Goal: Task Accomplishment & Management: Manage account settings

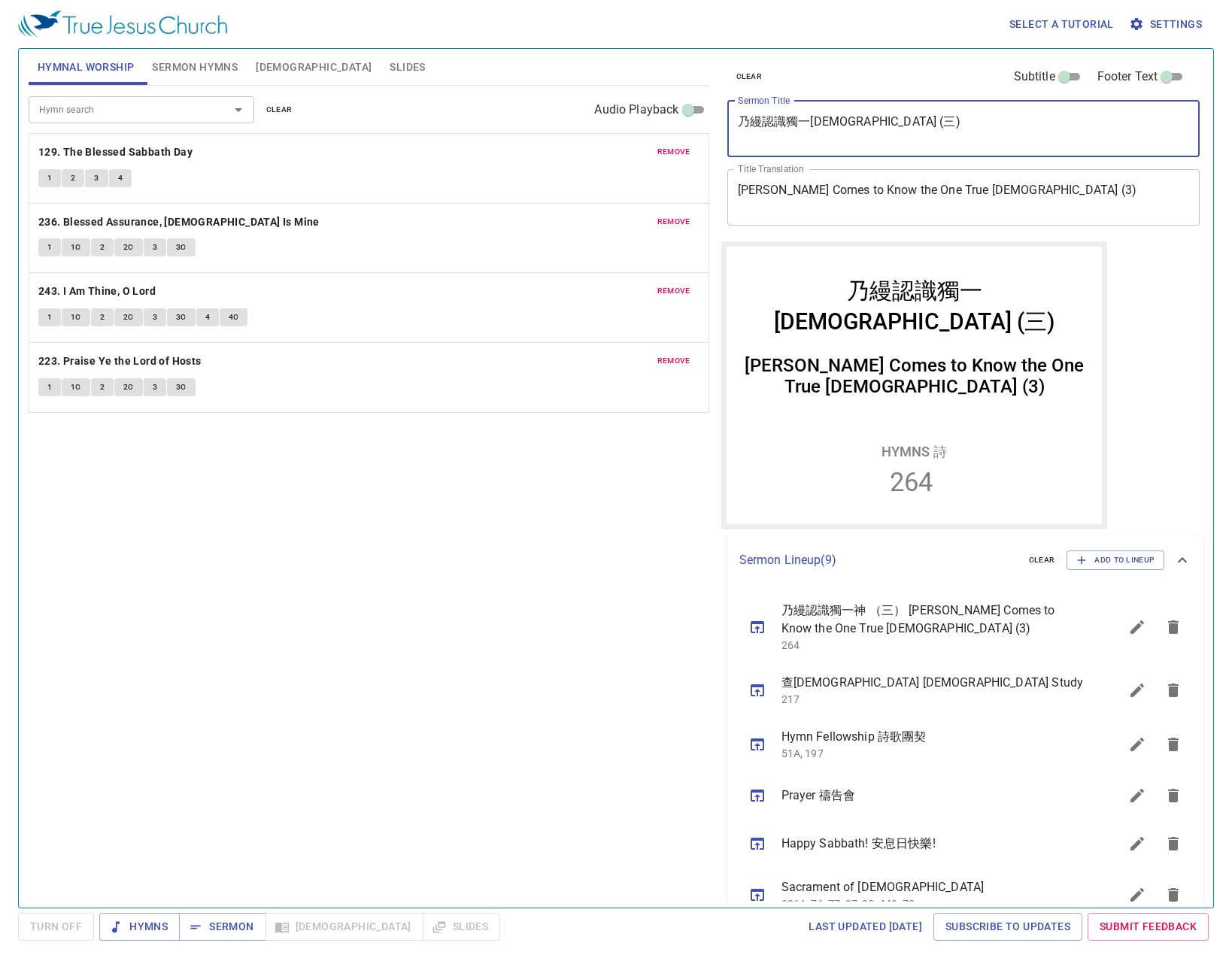
click at [1128, 632] on icon "sermon lineup list" at bounding box center [1137, 627] width 18 height 18
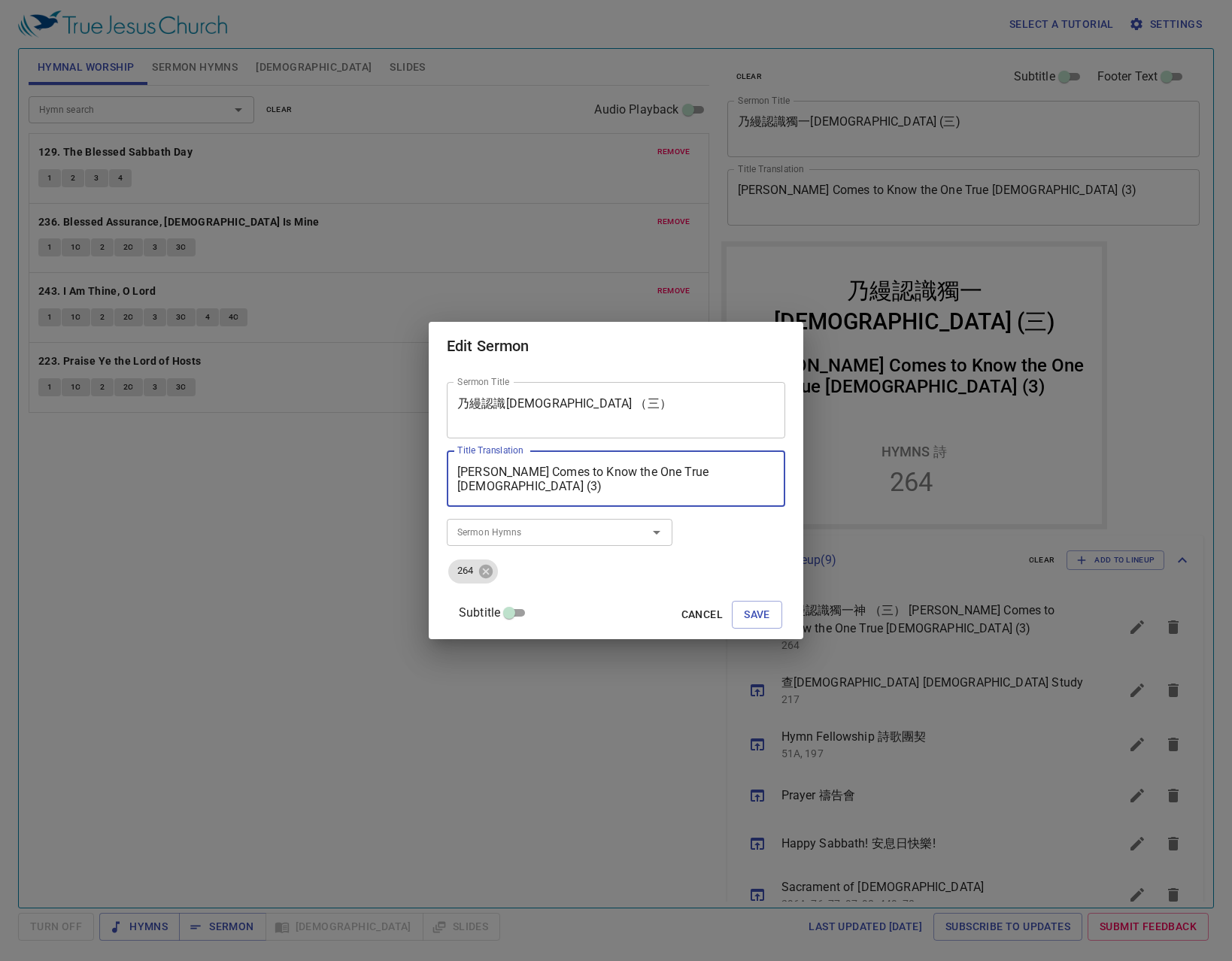
drag, startPoint x: 733, startPoint y: 479, endPoint x: -11, endPoint y: 462, distance: 744.2
click at [0, 462] on html "Select a tutorial Settings Hymnal Worship Sermon Hymns Bible Slides Hymn search…" at bounding box center [616, 480] width 1232 height 961
type textarea "Seeking a Direction in Life"
drag, startPoint x: 688, startPoint y: 401, endPoint x: 70, endPoint y: 353, distance: 619.9
click at [312, 358] on div "Edit Sermon Sermon Title 乃縵認識獨一神 （三） Sermon Title Title Translation Seeking a D…" at bounding box center [616, 480] width 1232 height 961
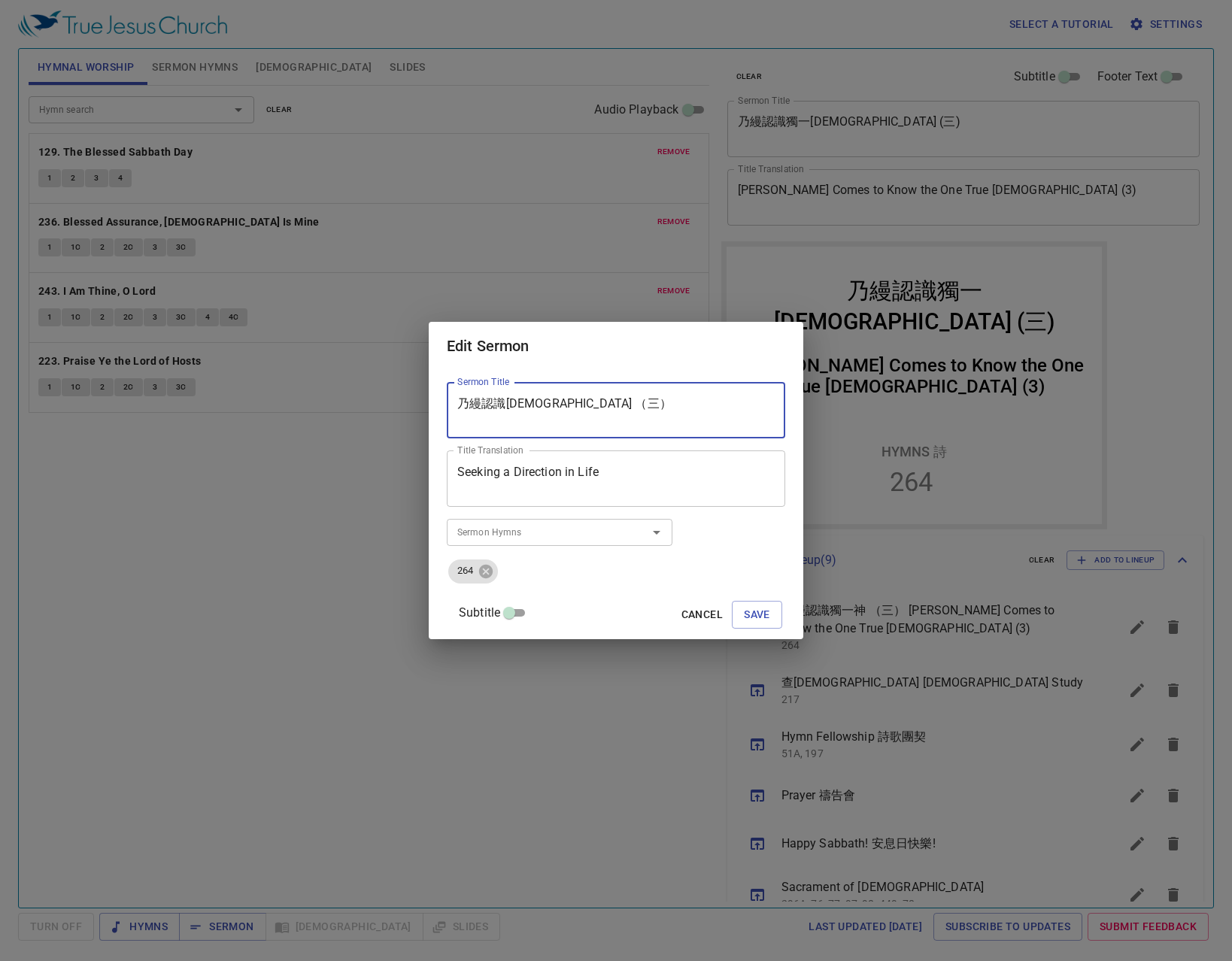
click at [655, 407] on textarea "乃縵認識獨一神 （三）" at bounding box center [616, 410] width 318 height 28
drag, startPoint x: 658, startPoint y: 406, endPoint x: 341, endPoint y: 367, distance: 319.4
click at [341, 367] on div "Edit Sermon Sermon Title 乃縵認識獨一神 （三） Sermon Title Title Translation Seeking a D…" at bounding box center [616, 480] width 1232 height 961
type textarea "尋找生命的方向"
click at [493, 570] on icon at bounding box center [486, 571] width 14 height 14
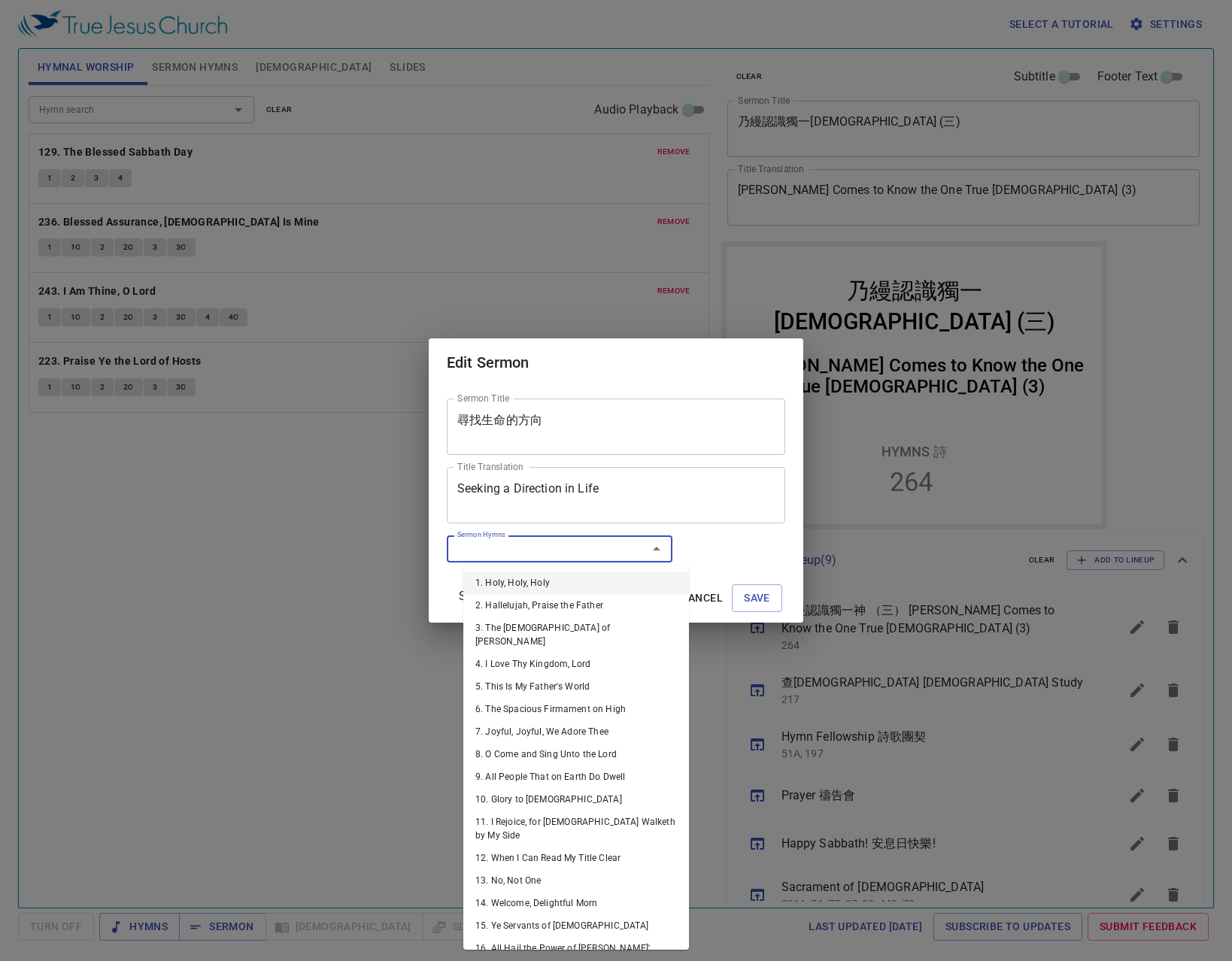
click at [503, 545] on input "Sermon Hymns" at bounding box center [538, 548] width 172 height 17
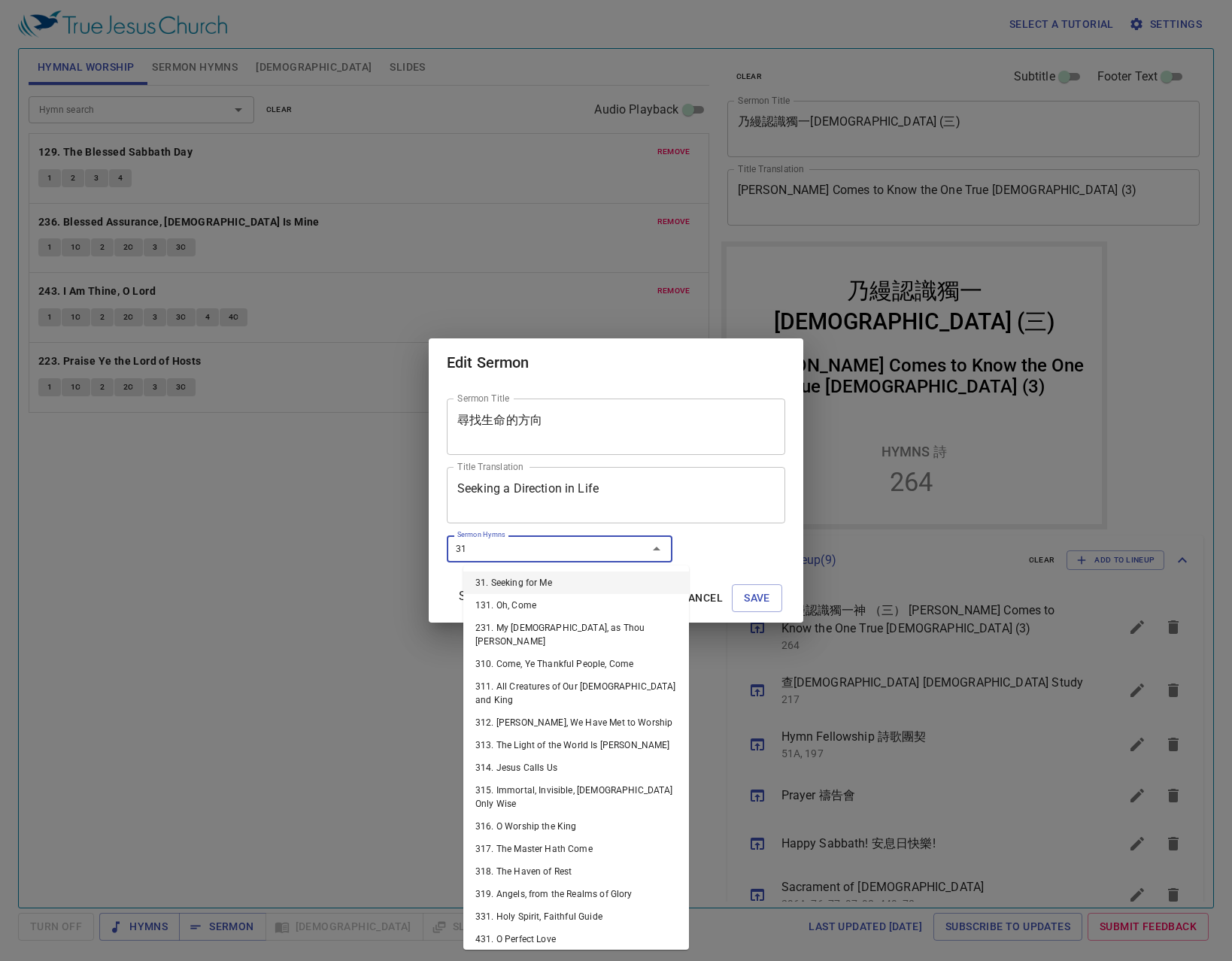
type input "313"
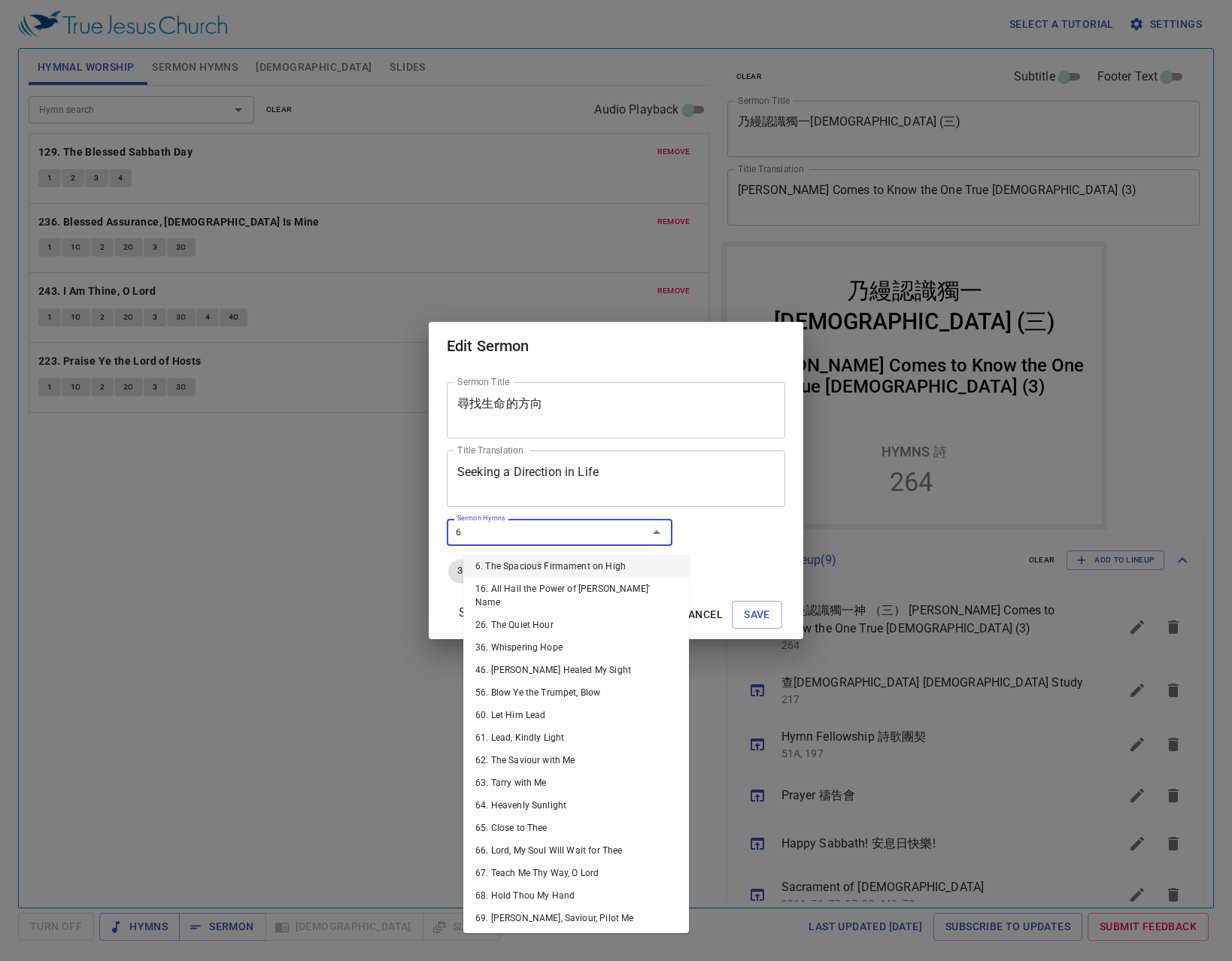
type input "62"
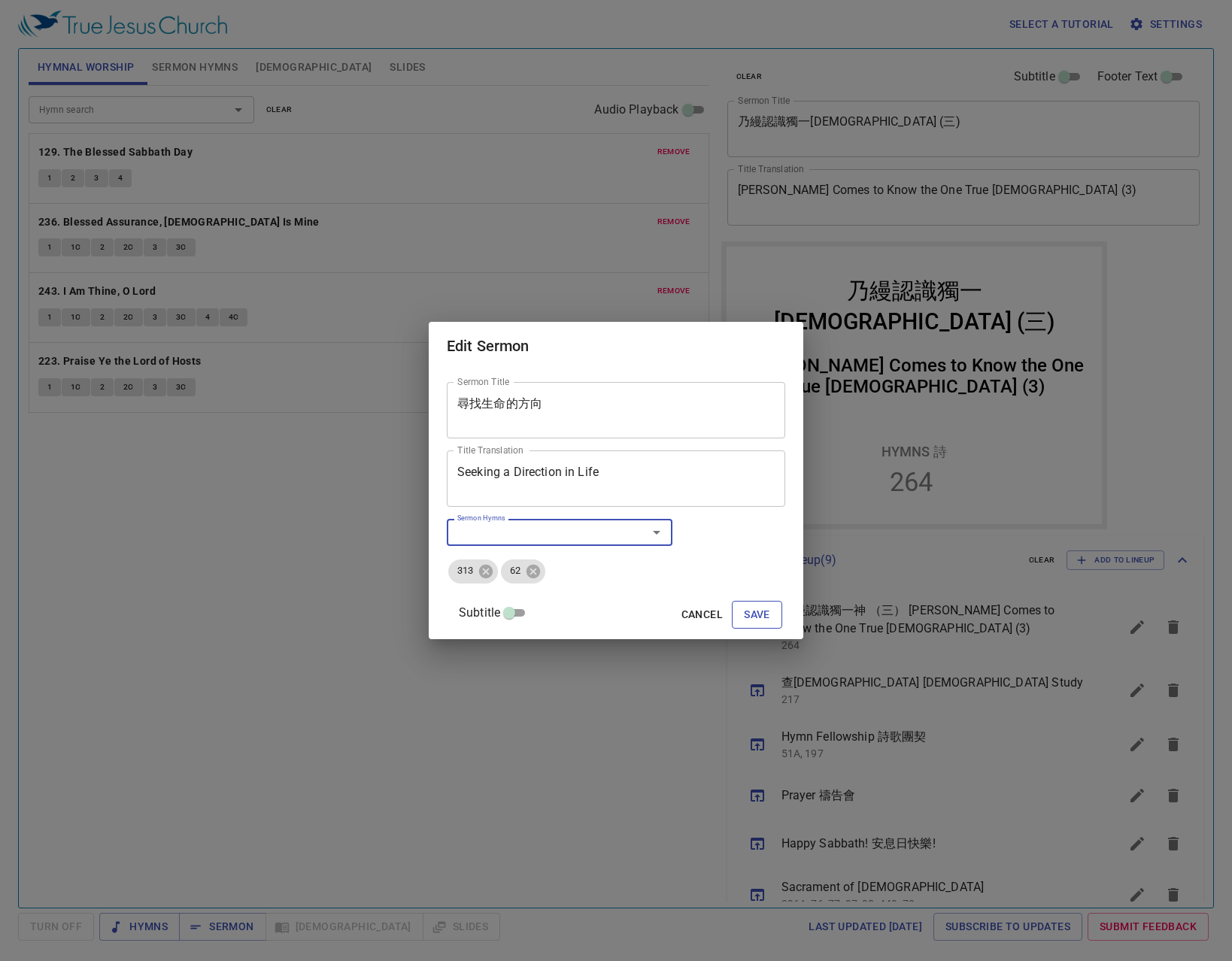
click at [738, 624] on button "Save" at bounding box center [758, 615] width 51 height 28
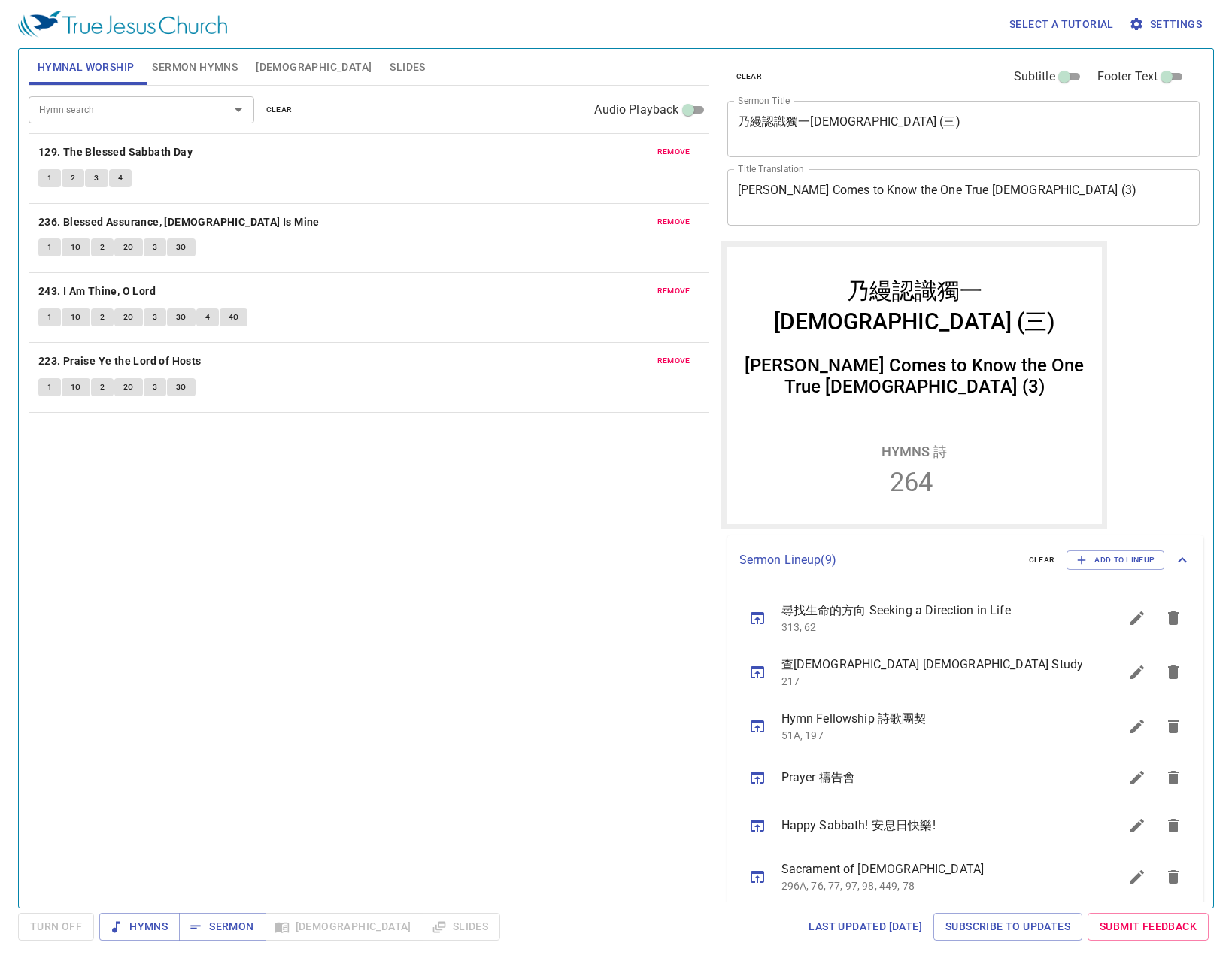
click at [461, 61] on div "Hymnal Worship Sermon Hymns Bible Slides" at bounding box center [368, 67] width 681 height 36
drag, startPoint x: 420, startPoint y: 660, endPoint x: 406, endPoint y: 661, distance: 14.0
click at [420, 660] on div "Hymn search Hymn search clear Audio Playback remove 129. The Blessed Sabbath Da…" at bounding box center [368, 490] width 681 height 809
click at [678, 160] on button "remove" at bounding box center [674, 151] width 52 height 18
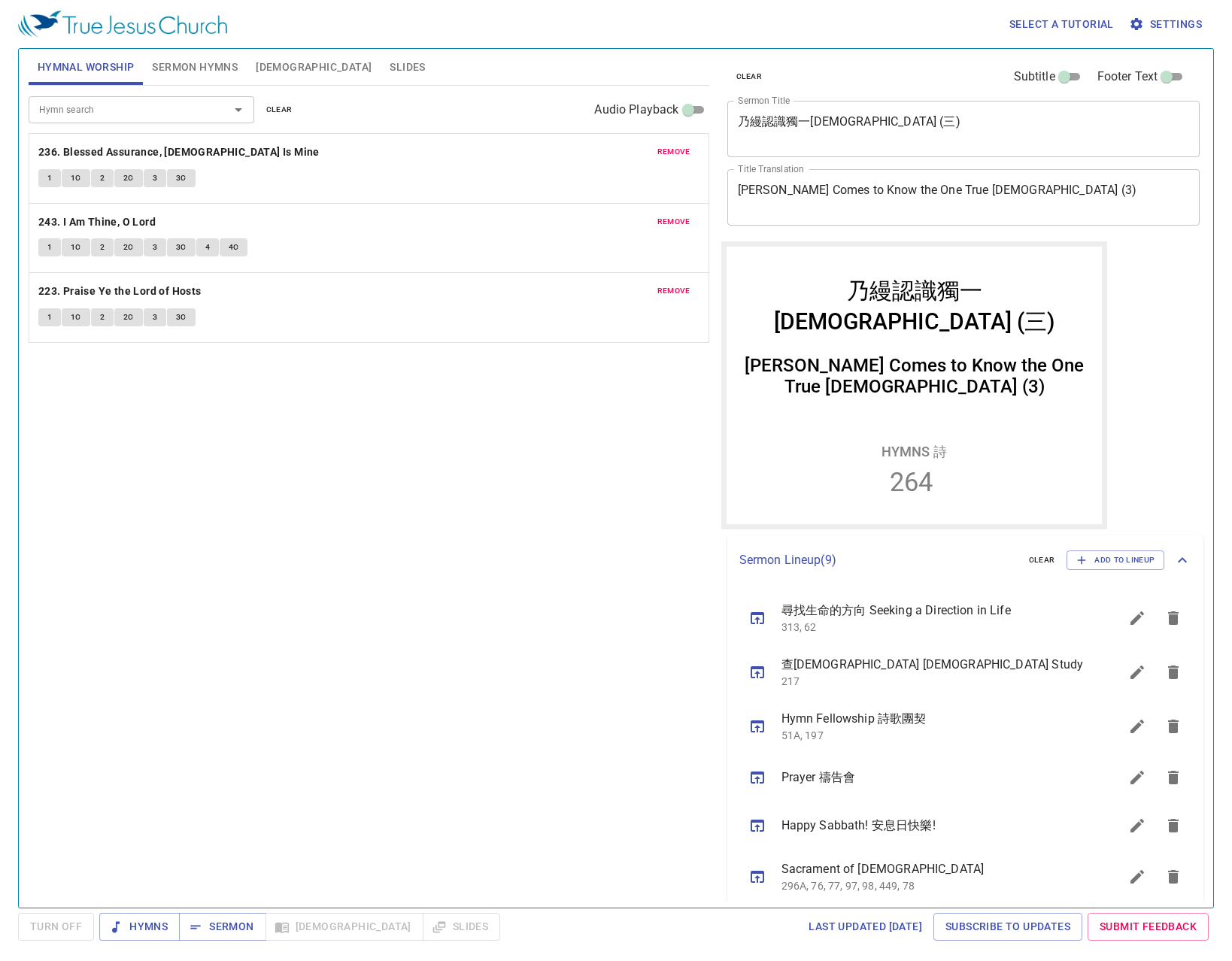
click at [678, 160] on button "remove" at bounding box center [674, 151] width 52 height 18
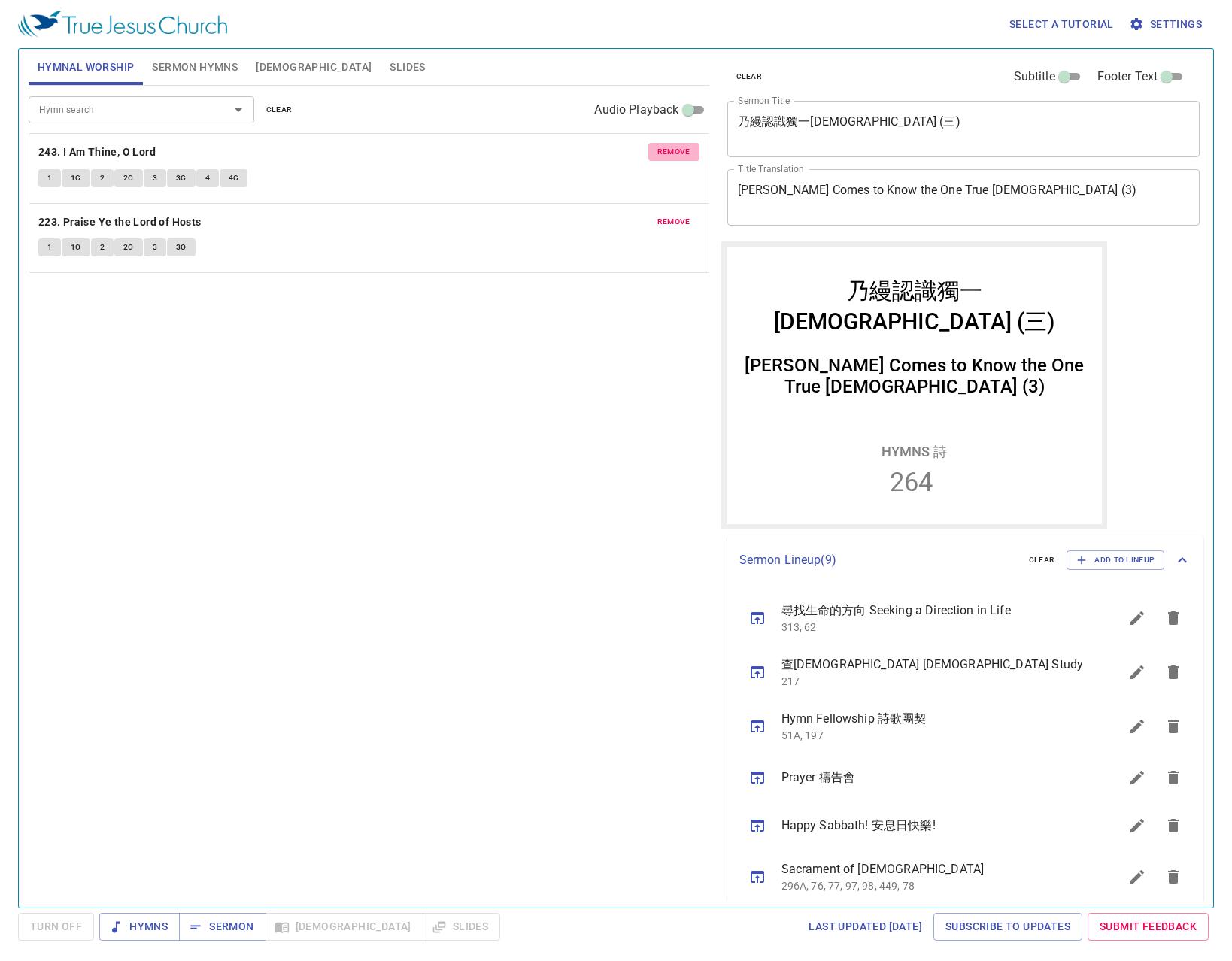
click at [678, 160] on button "remove" at bounding box center [674, 151] width 52 height 18
click at [678, 213] on button "remove" at bounding box center [674, 221] width 52 height 18
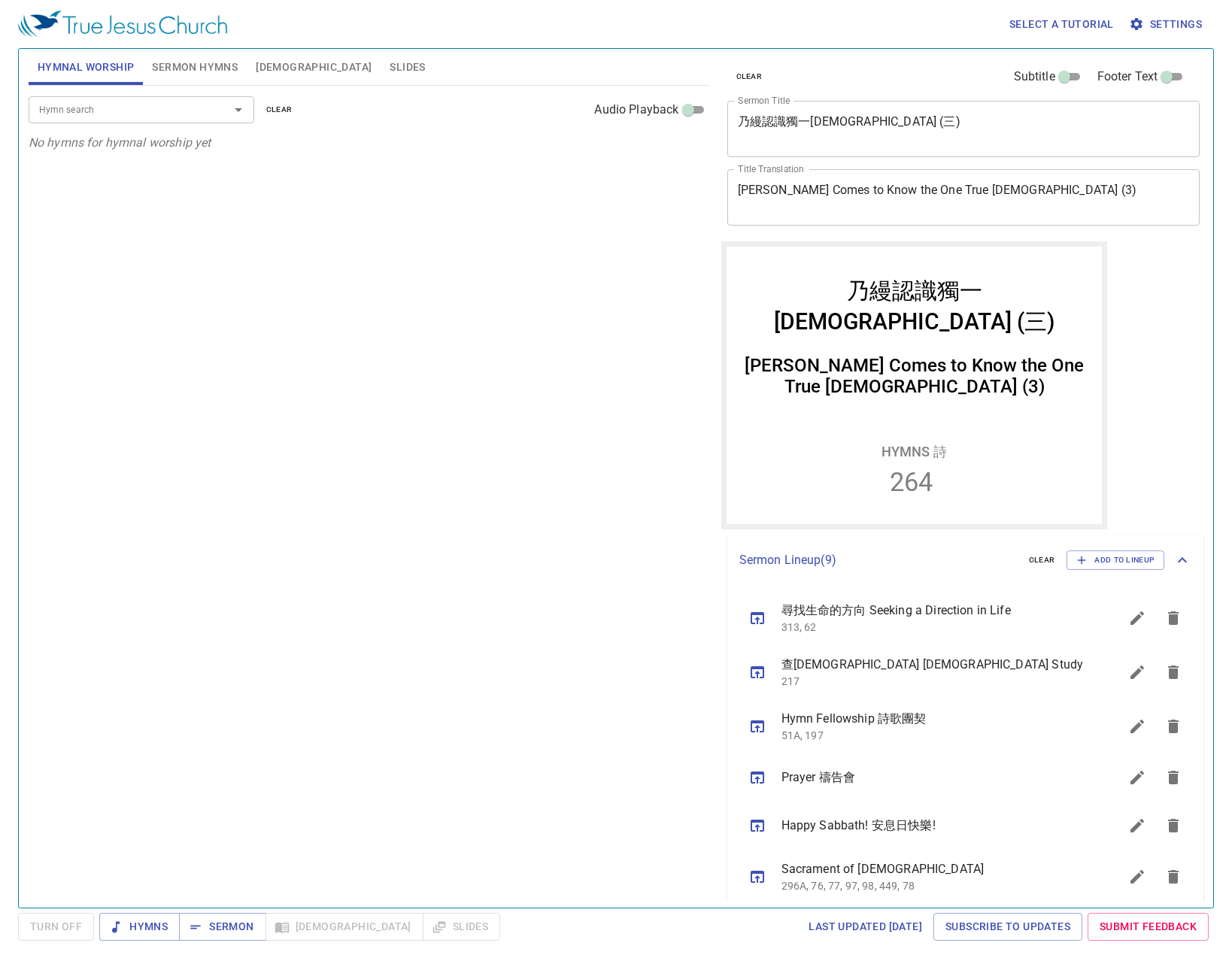
click at [102, 127] on div "Hymn search Hymn search clear Audio Playback" at bounding box center [368, 110] width 681 height 48
click at [146, 117] on input "Hymn search" at bounding box center [119, 109] width 172 height 17
click at [256, 341] on div "Hymn search Hymn search clear Audio Playback No hymns for hymnal worship yet" at bounding box center [368, 490] width 681 height 809
click at [206, 923] on span "Sermon" at bounding box center [221, 926] width 62 height 18
drag, startPoint x: 474, startPoint y: 397, endPoint x: 578, endPoint y: 556, distance: 190.0
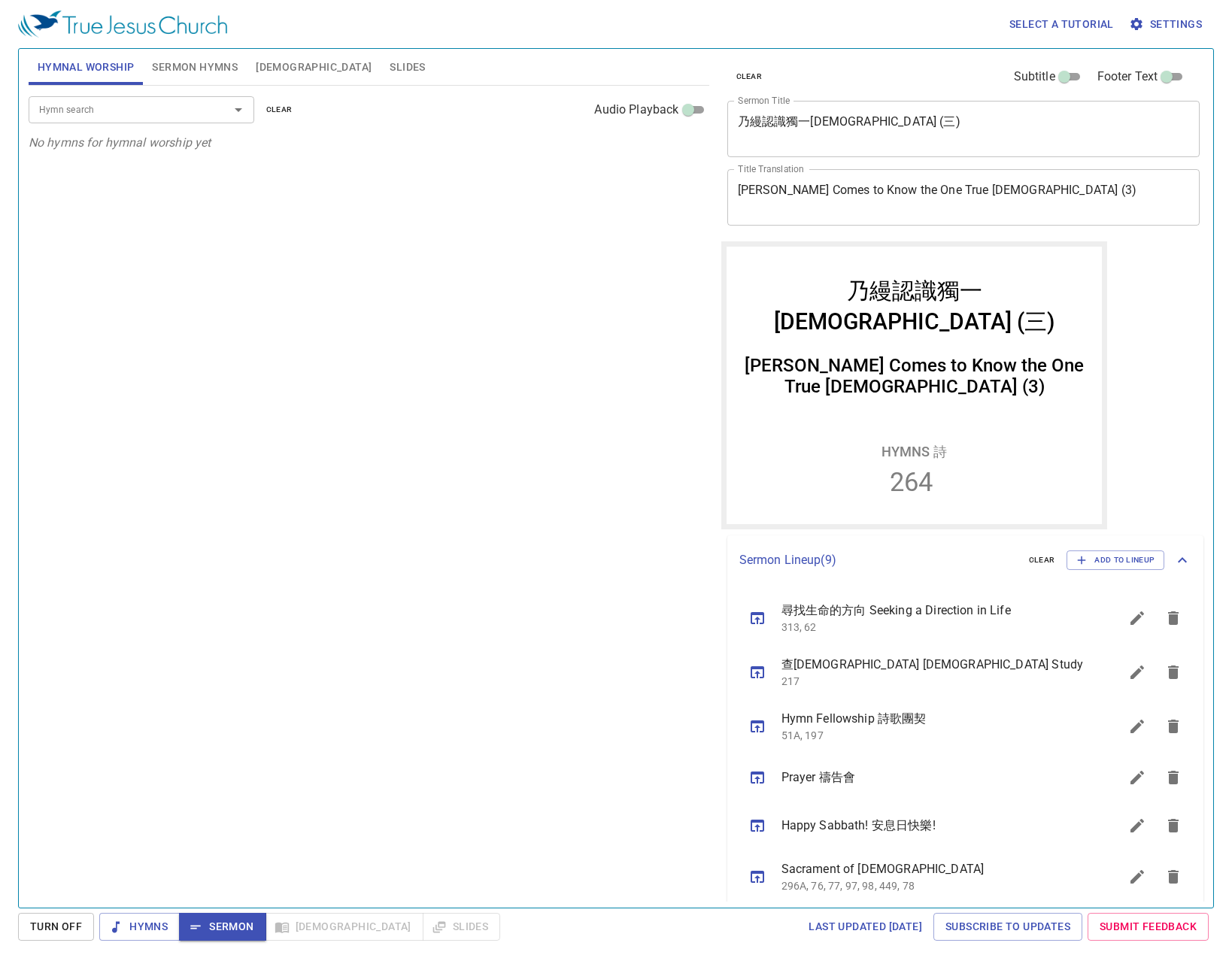
click at [474, 397] on div "Hymn search Hymn search clear Audio Playback No hymns for hymnal worship yet" at bounding box center [368, 490] width 681 height 809
click at [744, 607] on button "sermon lineup list" at bounding box center [757, 618] width 36 height 36
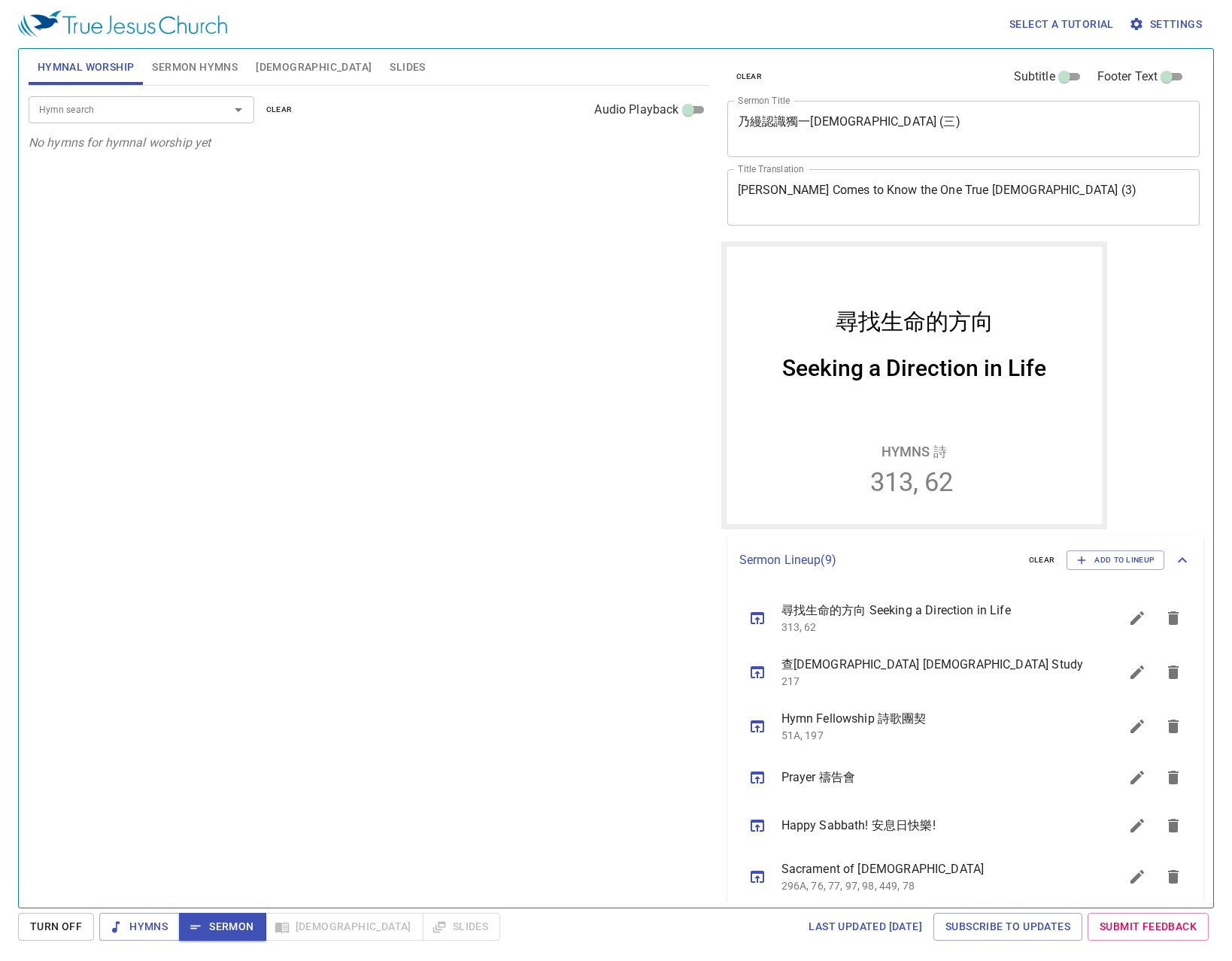
click at [474, 357] on div "Hymn search Hymn search clear Audio Playback No hymns for hymnal worship yet" at bounding box center [368, 490] width 681 height 809
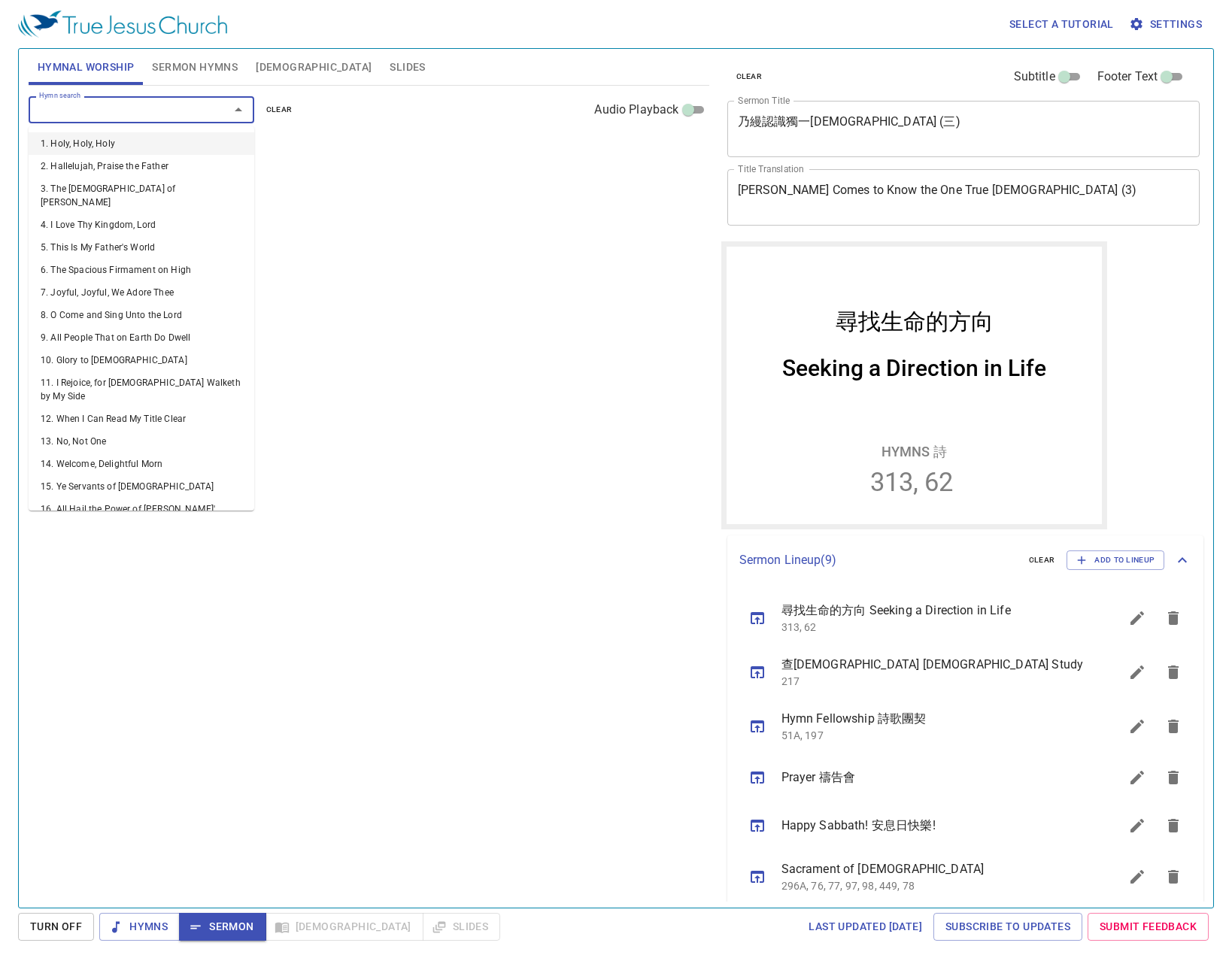
click at [146, 113] on input "Hymn search" at bounding box center [119, 109] width 172 height 17
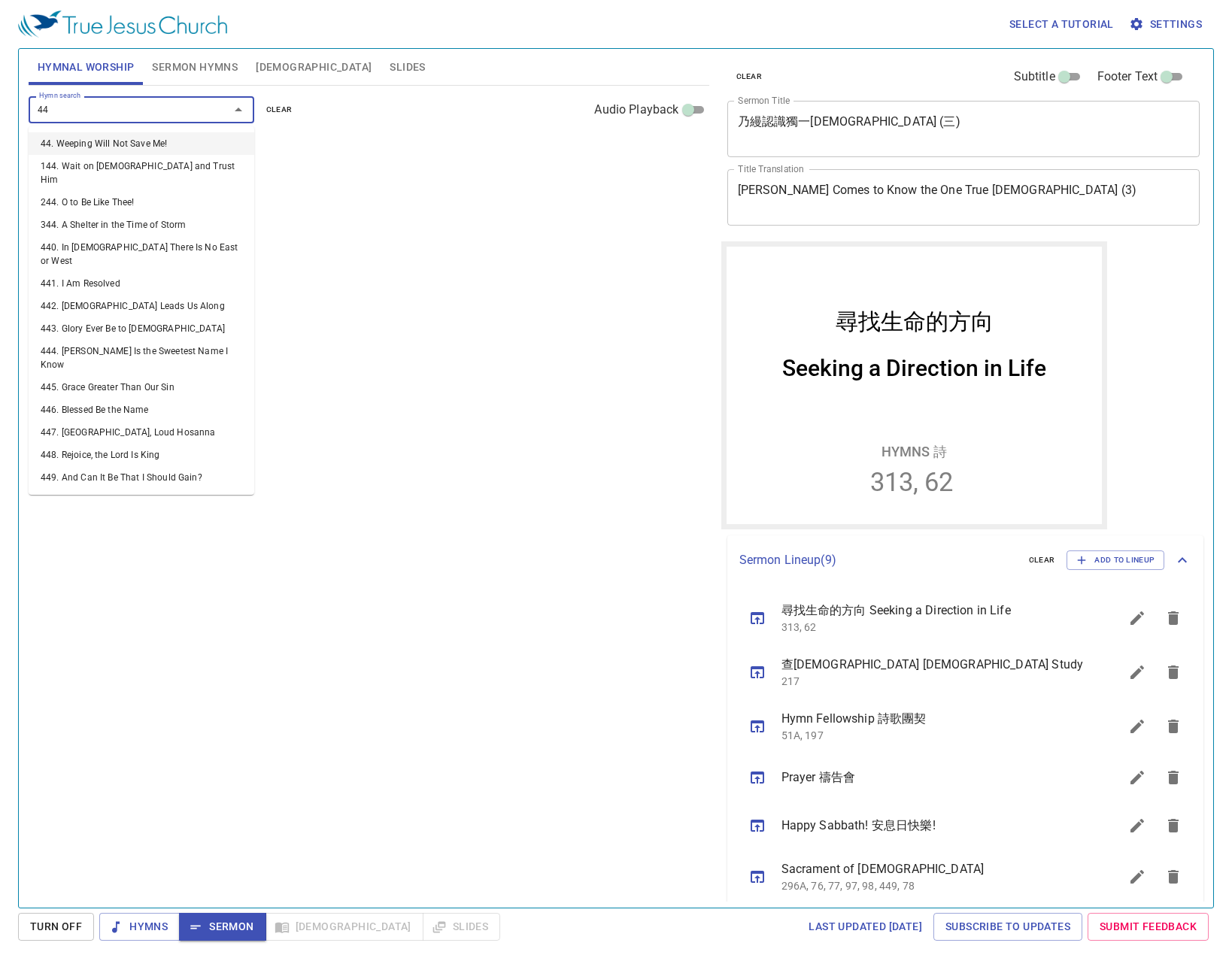
type input "444"
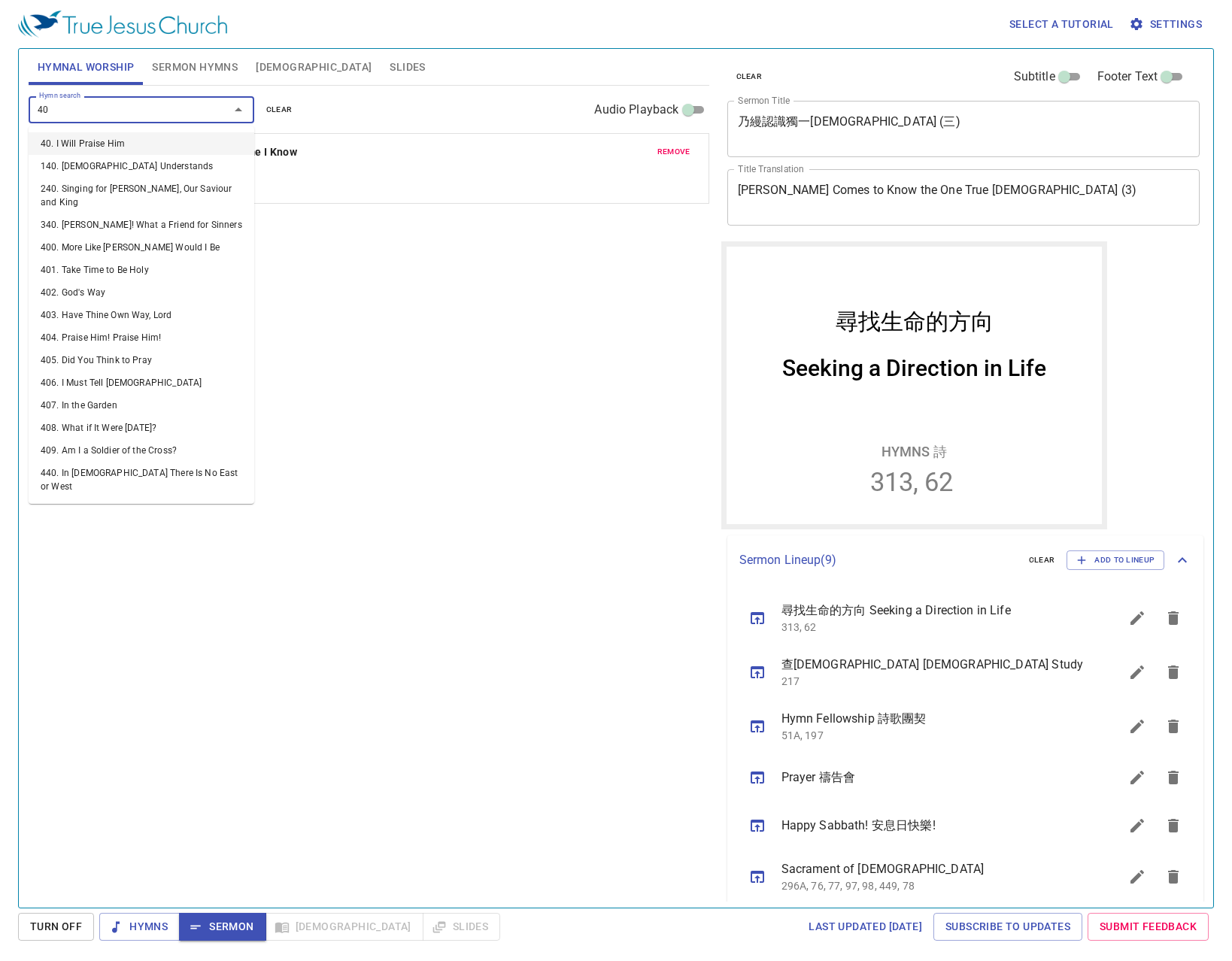
type input "408"
type input "366"
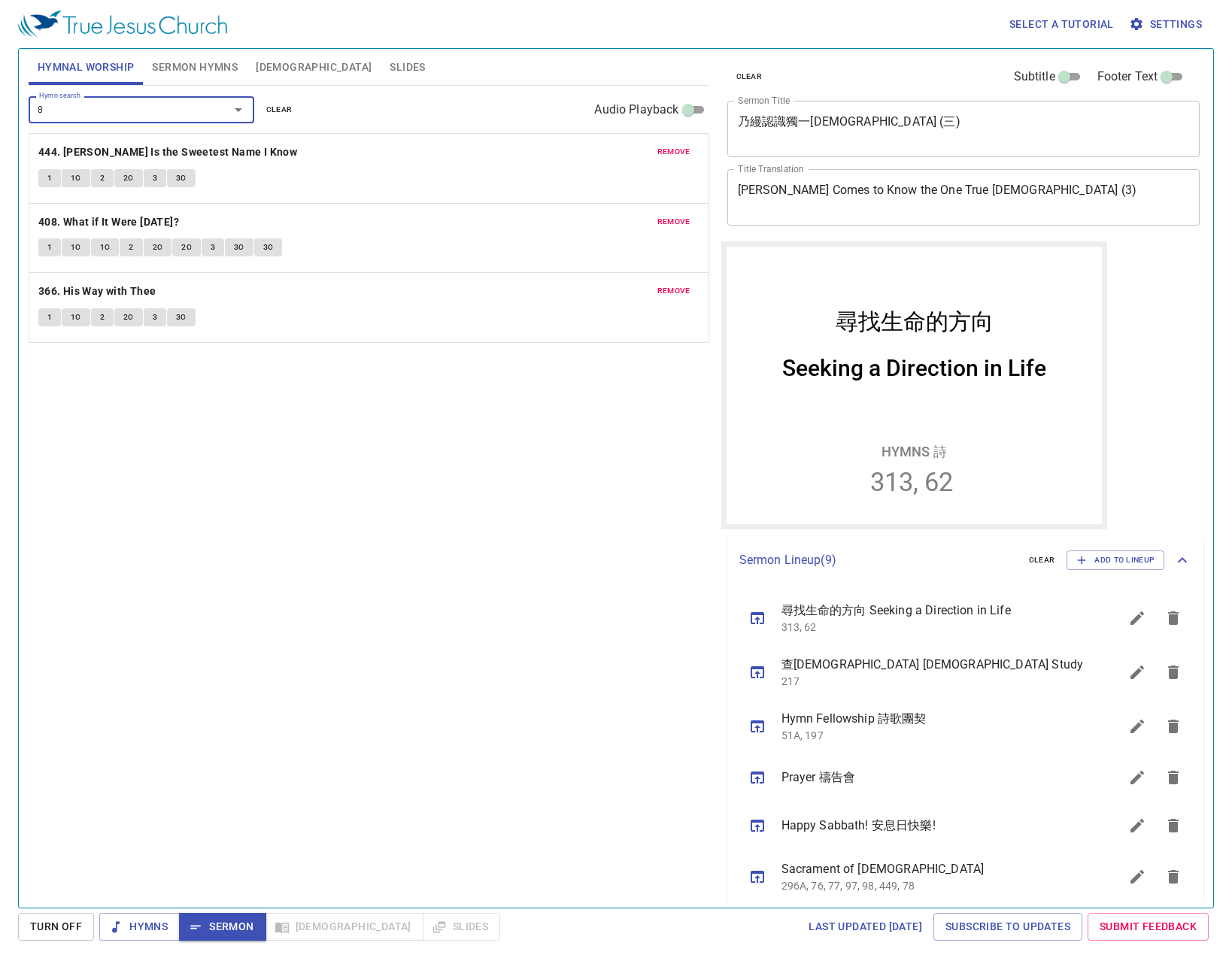
type input "84"
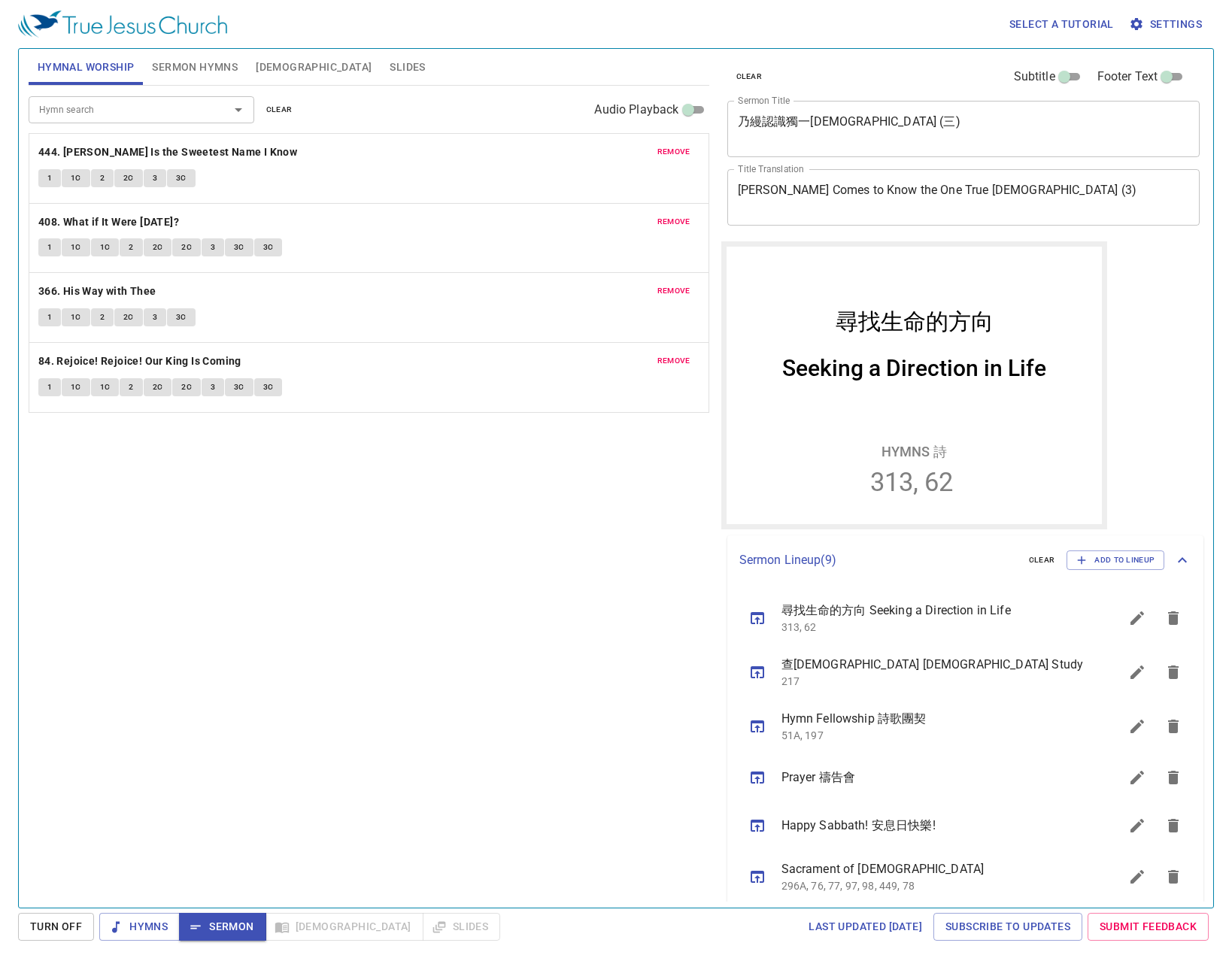
drag, startPoint x: 352, startPoint y: 688, endPoint x: 318, endPoint y: 722, distance: 48.1
click at [353, 687] on div "Hymn search Hymn search clear Audio Playback remove 444. Jesus Is the Sweetest …" at bounding box center [368, 490] width 681 height 809
click at [212, 661] on div "Hymn search Hymn search clear Audio Playback remove 444. Jesus Is the Sweetest …" at bounding box center [368, 490] width 681 height 809
drag, startPoint x: 192, startPoint y: 598, endPoint x: 218, endPoint y: 628, distance: 39.7
click at [192, 603] on div "Hymn search Hymn search clear Audio Playback remove 444. Jesus Is the Sweetest …" at bounding box center [368, 490] width 681 height 809
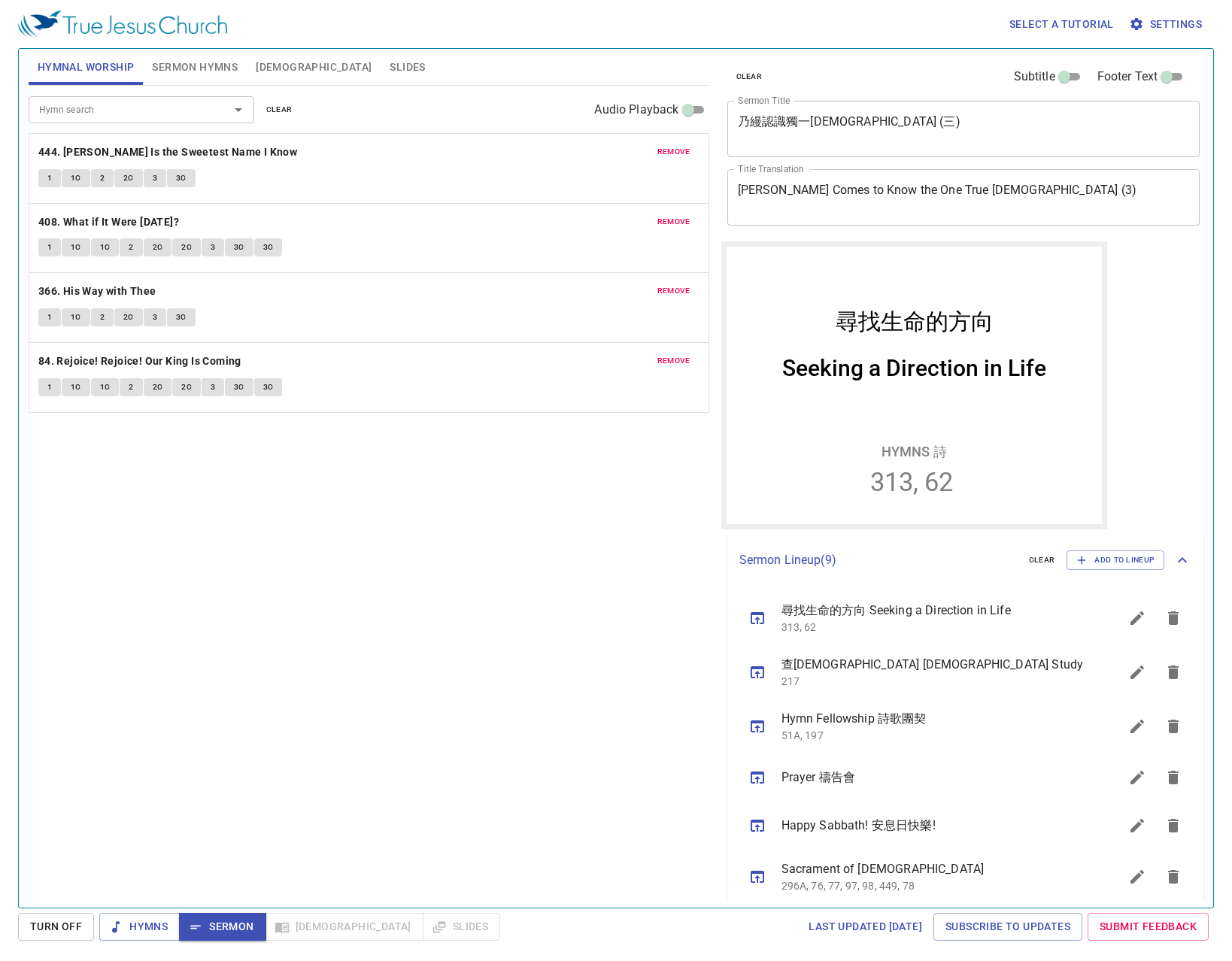
click at [716, 385] on div "clear Subtitle Footer Text Sermon Title 尋找生命的方向 x Sermon Title Title Translatio…" at bounding box center [963, 472] width 495 height 859
click at [424, 568] on div "Hymn search Hymn search clear Audio Playback remove 444. Jesus Is the Sweetest …" at bounding box center [368, 490] width 681 height 809
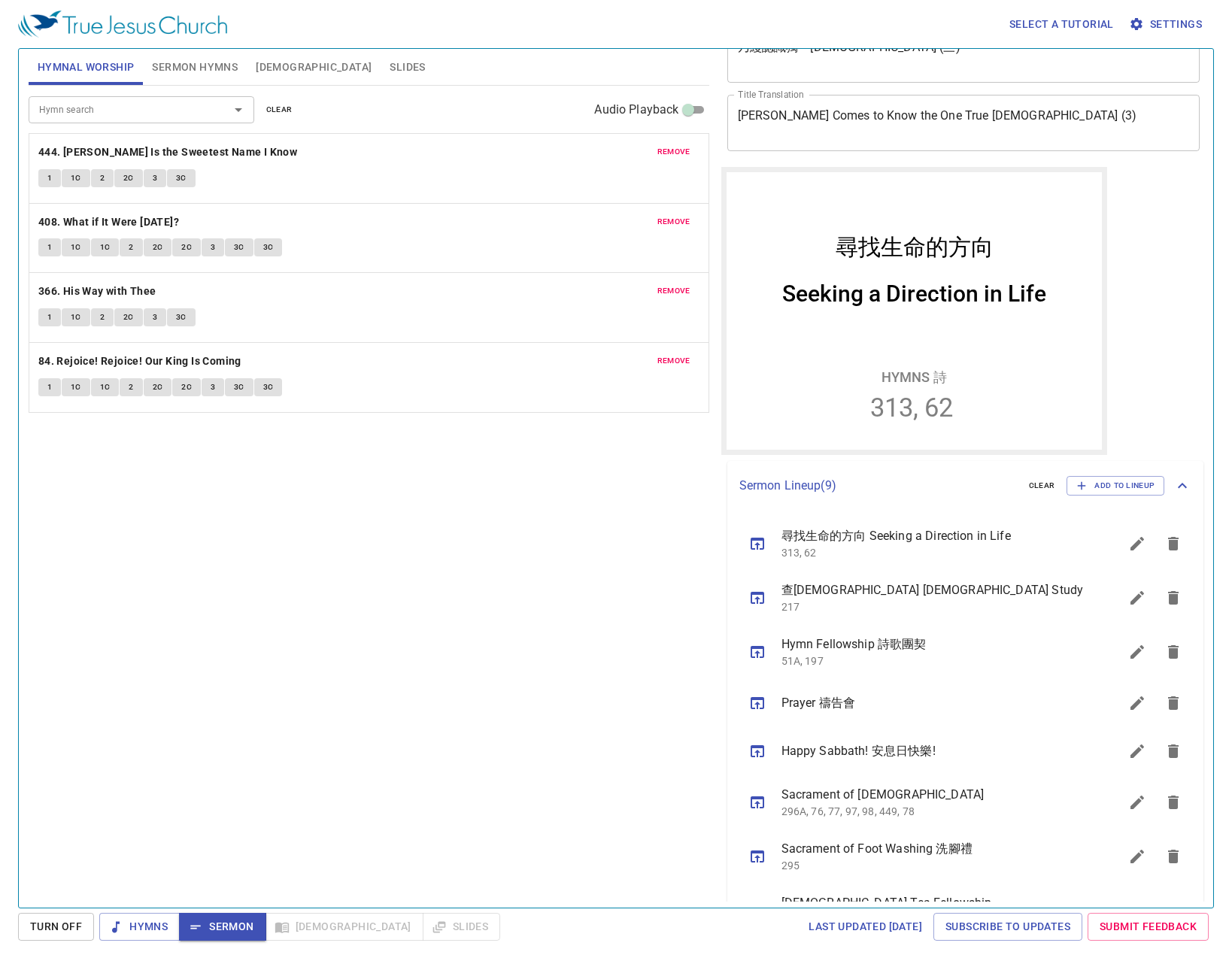
scroll to position [171, 0]
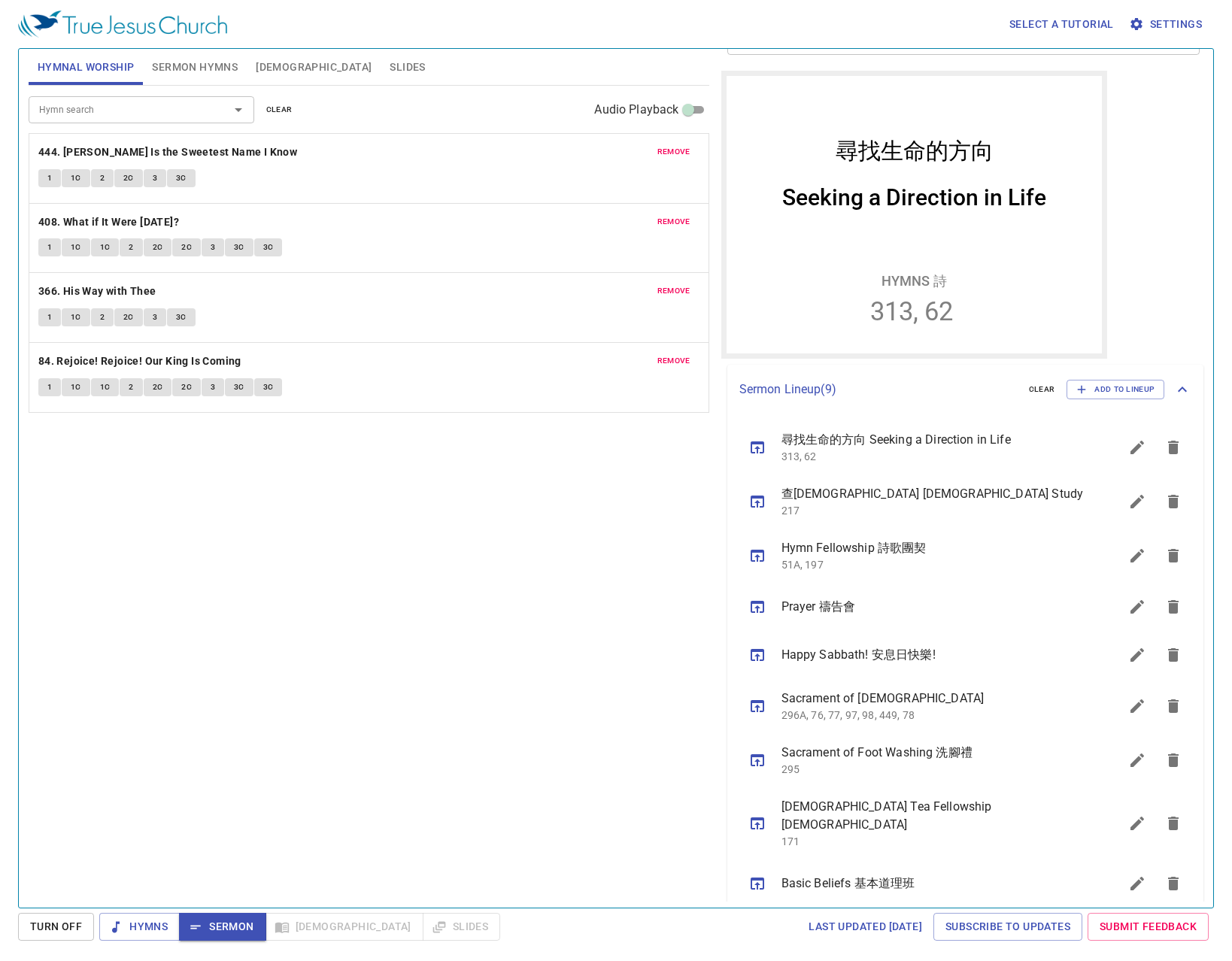
click at [748, 607] on icon "sermon lineup list" at bounding box center [757, 607] width 18 height 18
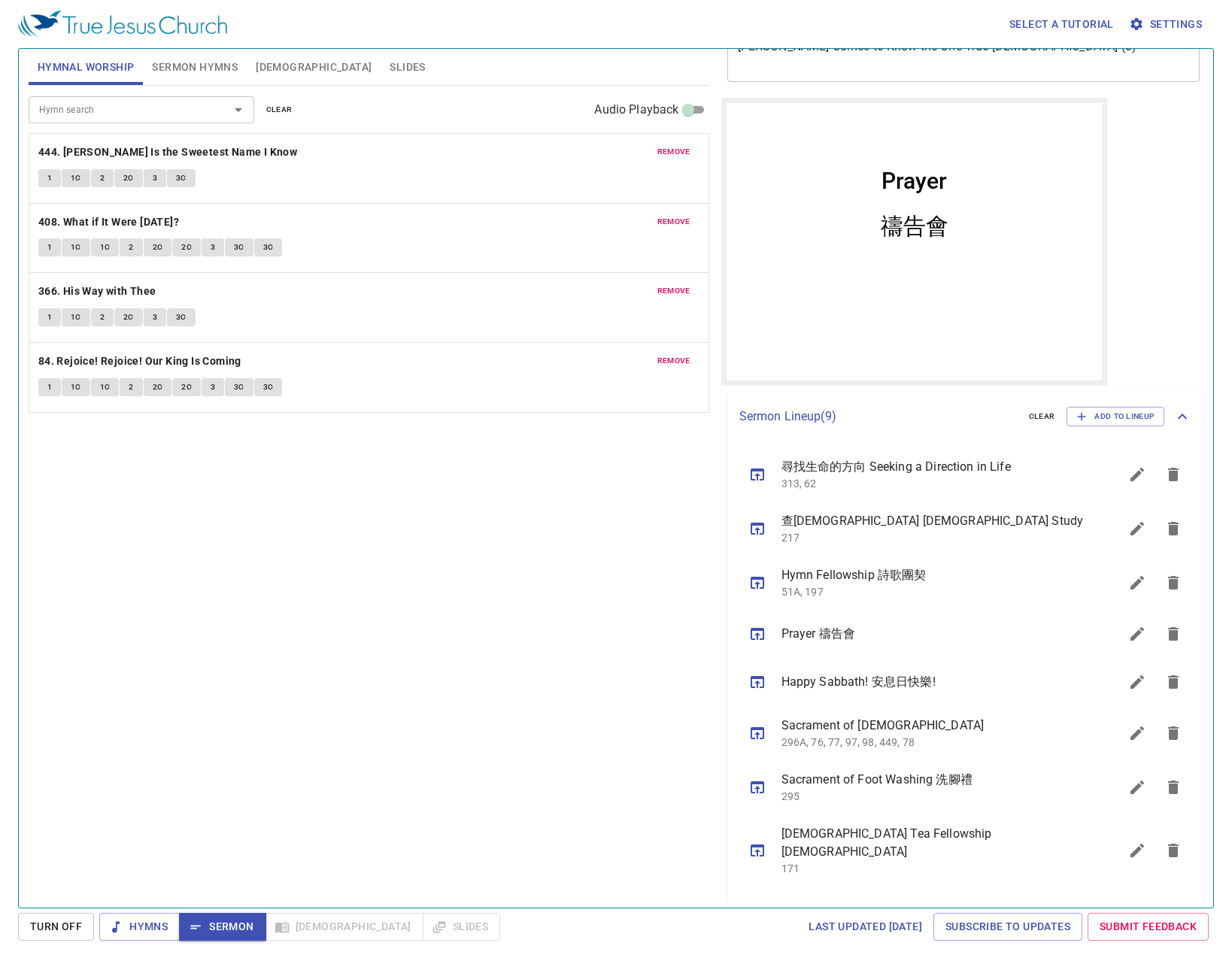
scroll to position [151, 0]
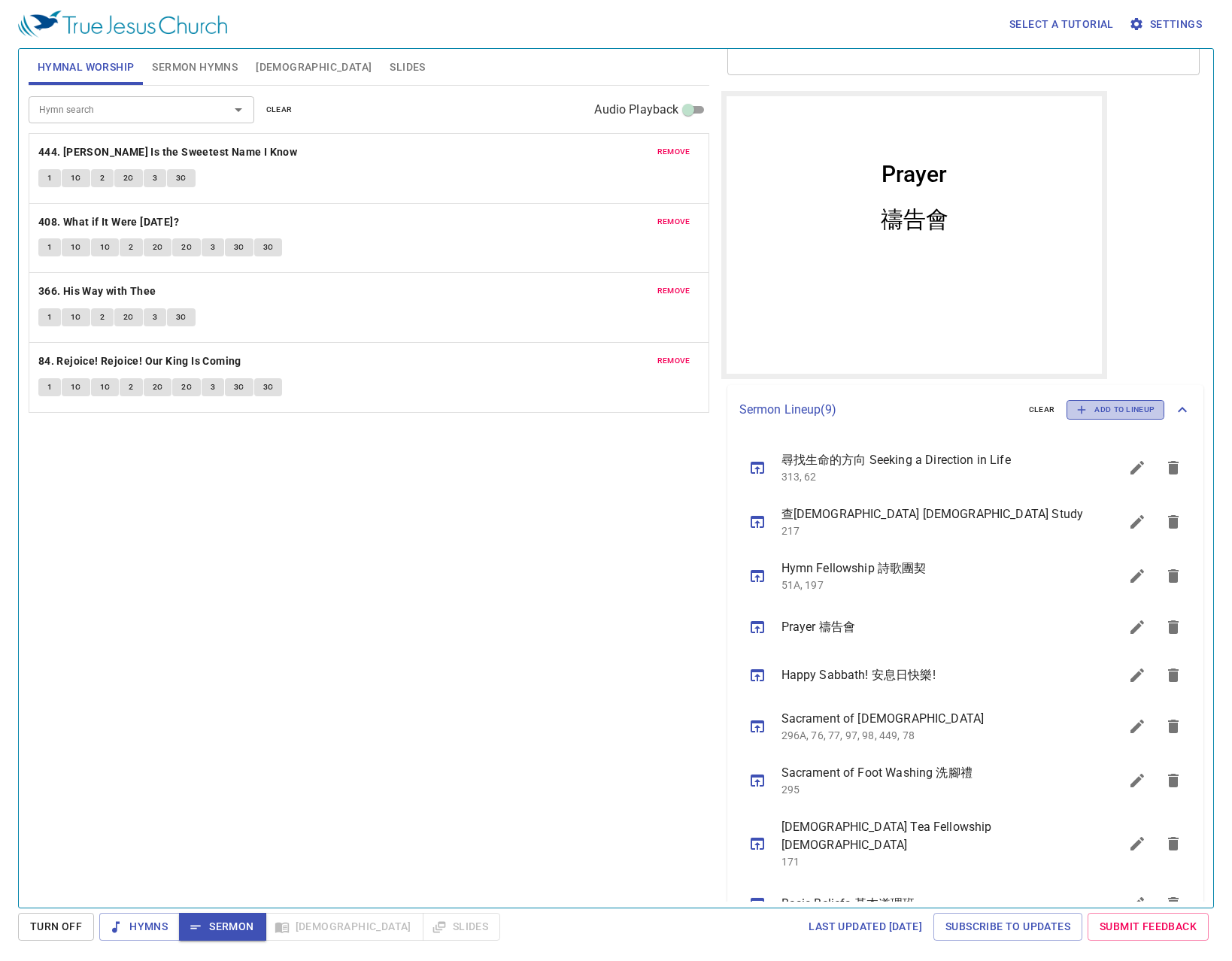
click at [1084, 405] on span "Add to Lineup" at bounding box center [1116, 410] width 78 height 14
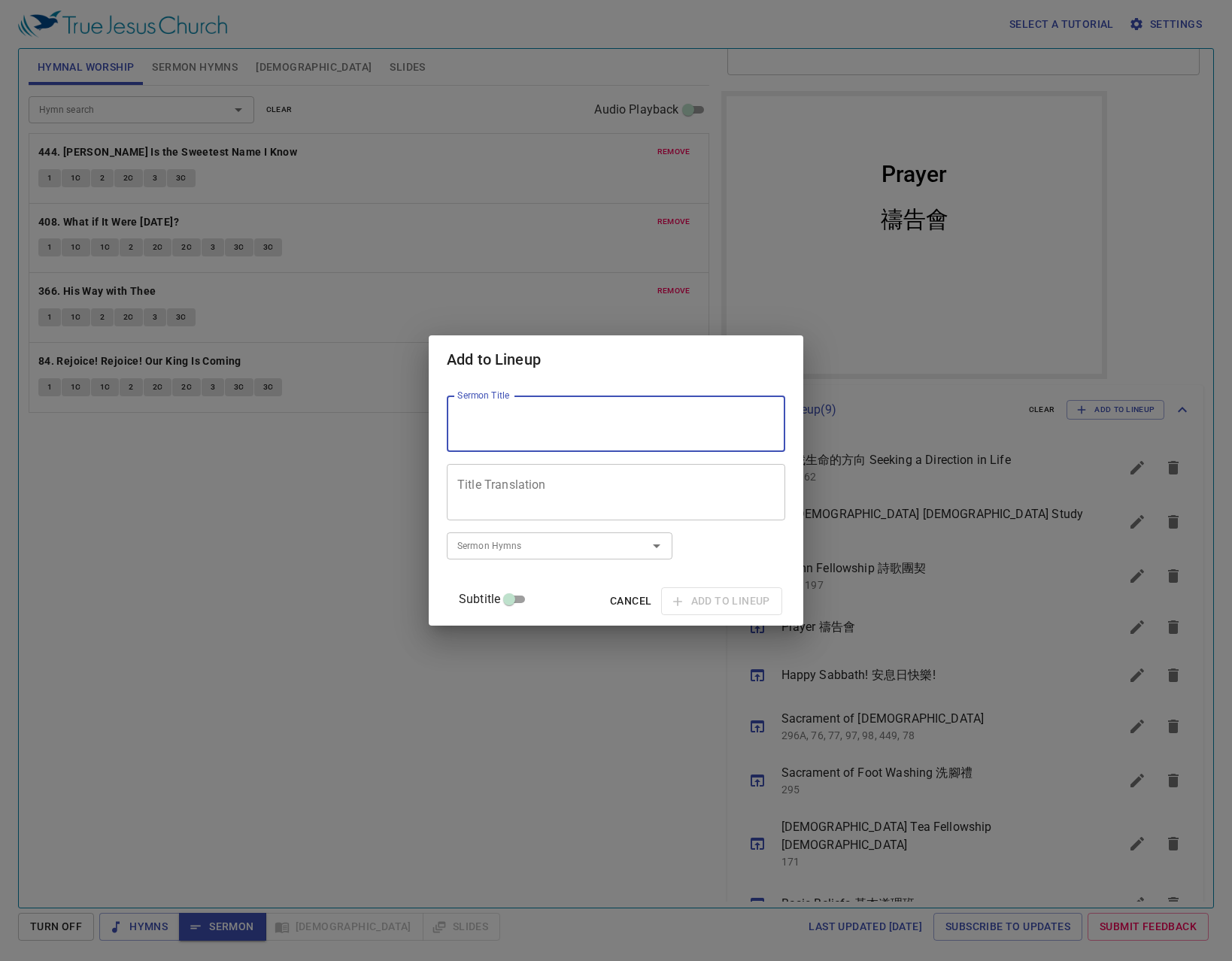
click at [579, 417] on textarea "Sermon Title" at bounding box center [616, 424] width 318 height 28
type textarea "8/21 擁有真實的盼望"
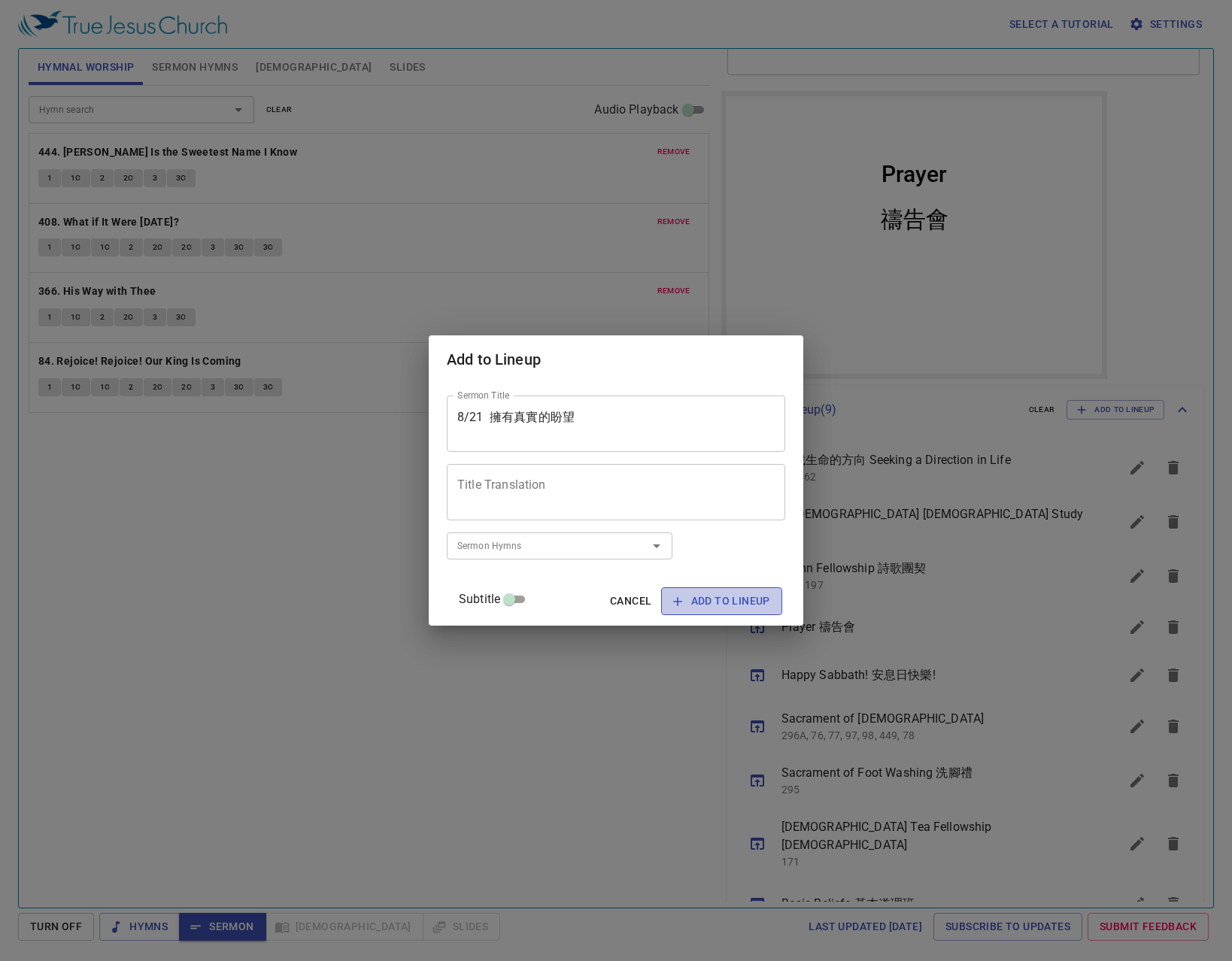
click at [751, 600] on span "Add to Lineup" at bounding box center [721, 601] width 97 height 18
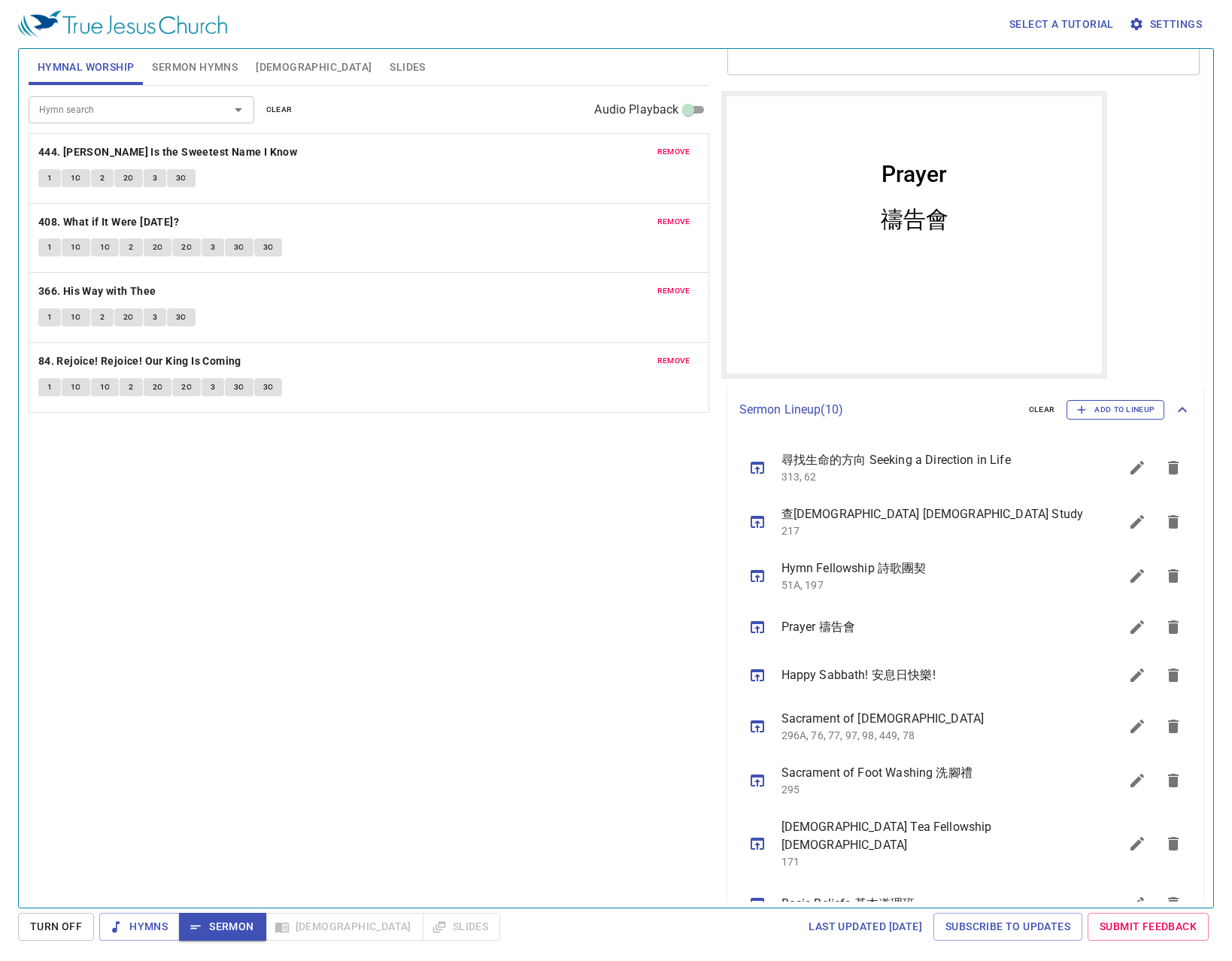
click at [1123, 418] on button "Add to Lineup" at bounding box center [1115, 409] width 98 height 19
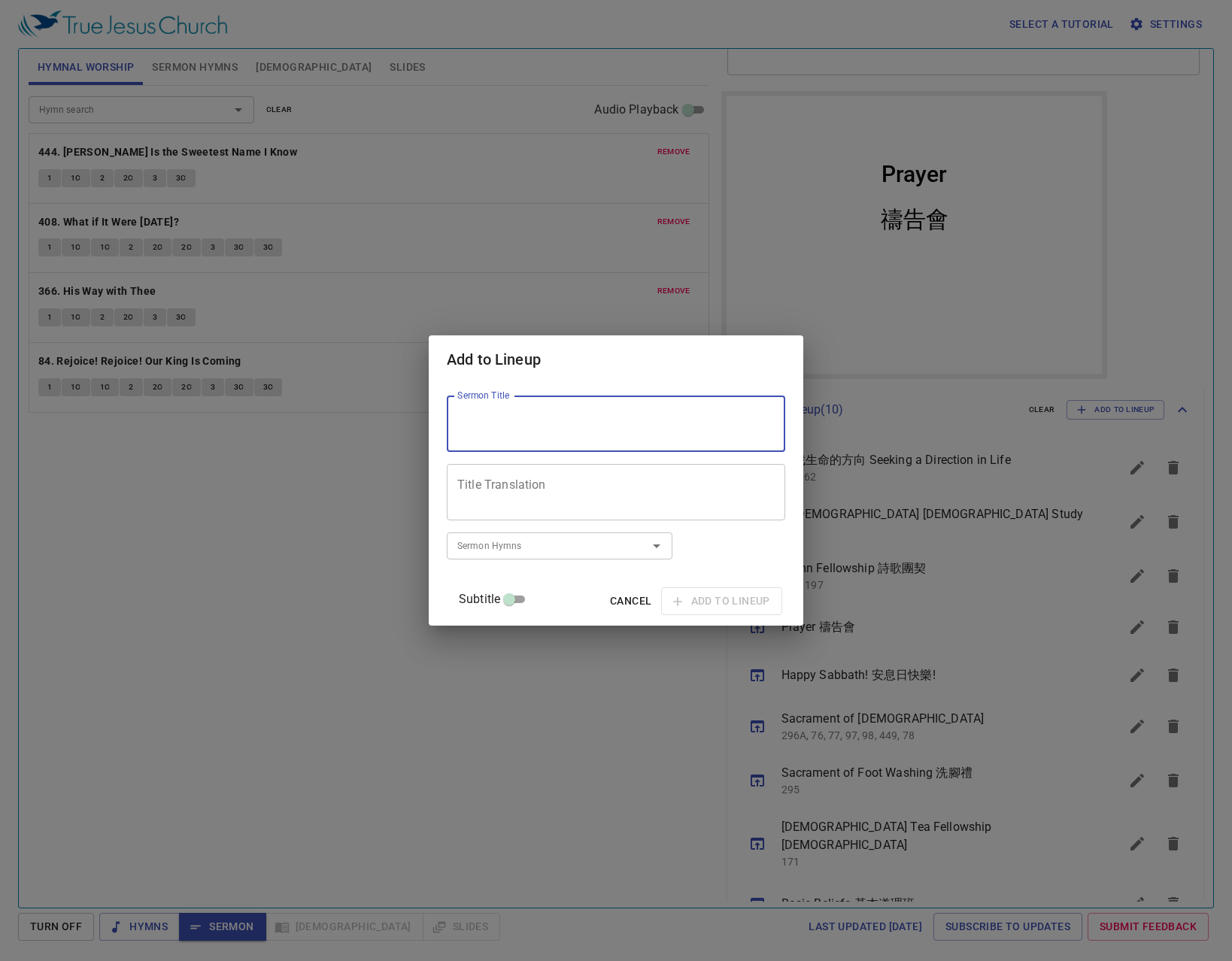
click at [541, 438] on div "Sermon Title" at bounding box center [616, 423] width 338 height 56
type textarea "8/22 認識永恆的[DEMOGRAPHIC_DATA]"
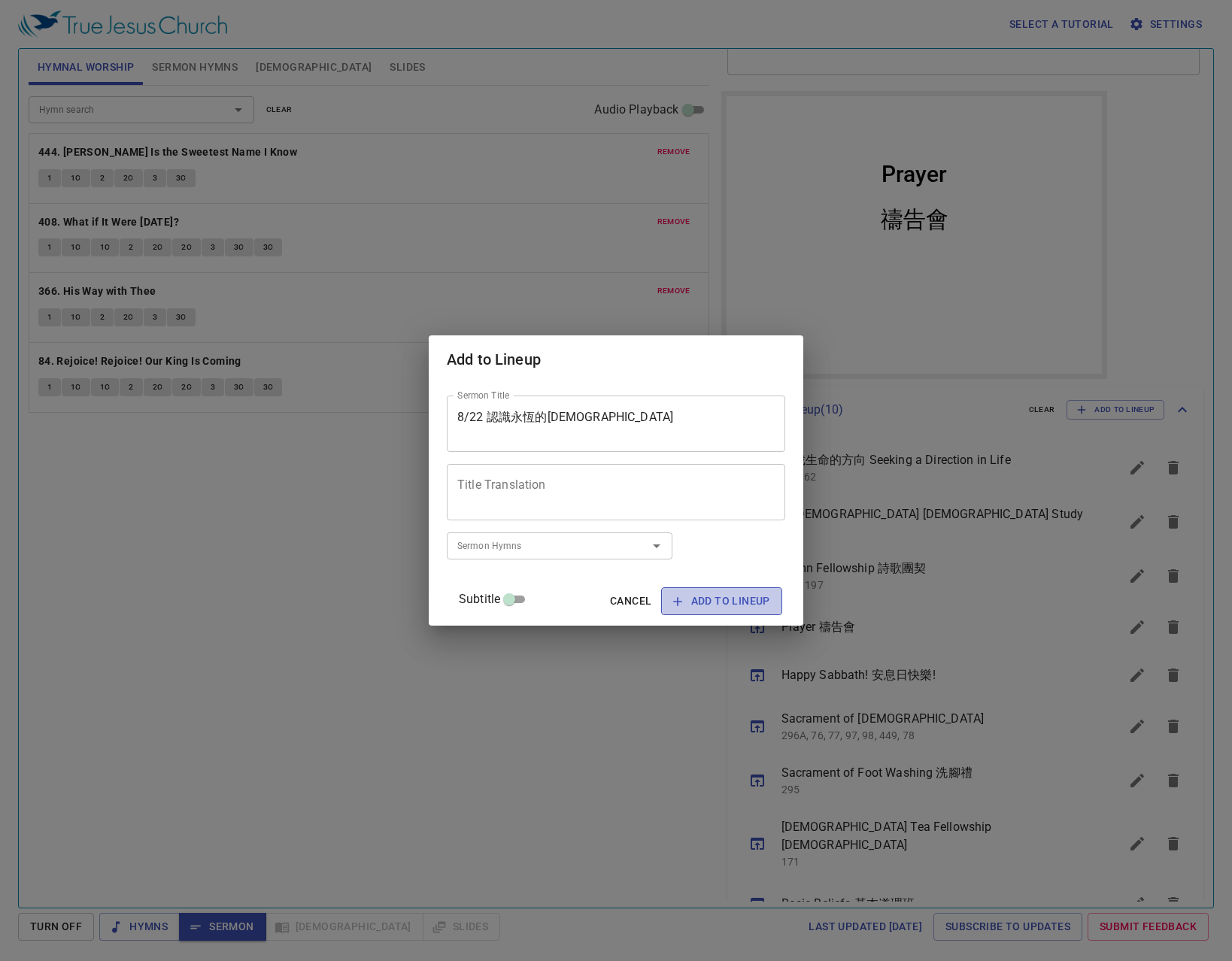
click at [705, 609] on span "Add to Lineup" at bounding box center [721, 601] width 97 height 18
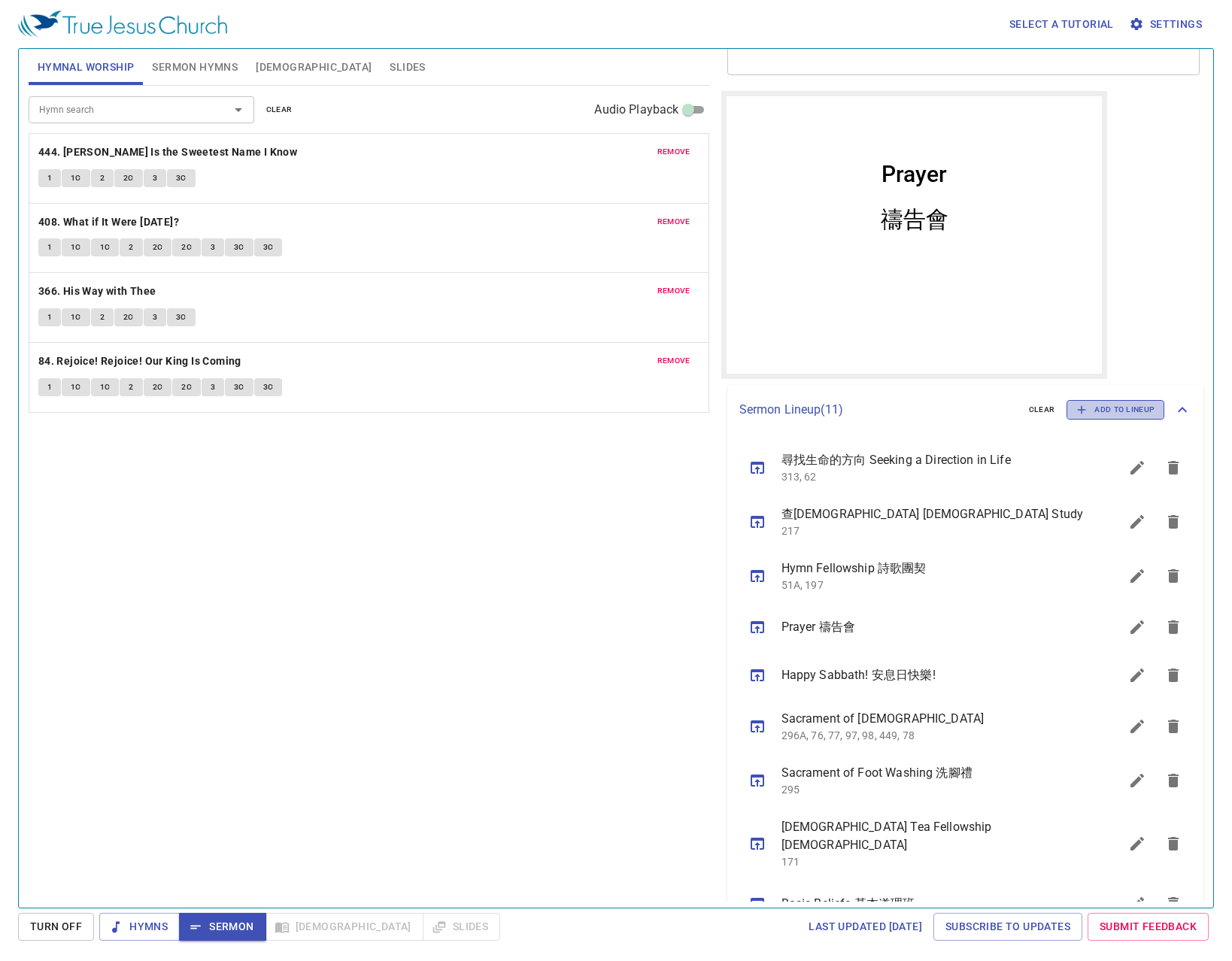
click at [1122, 414] on span "Add to Lineup" at bounding box center [1116, 410] width 78 height 14
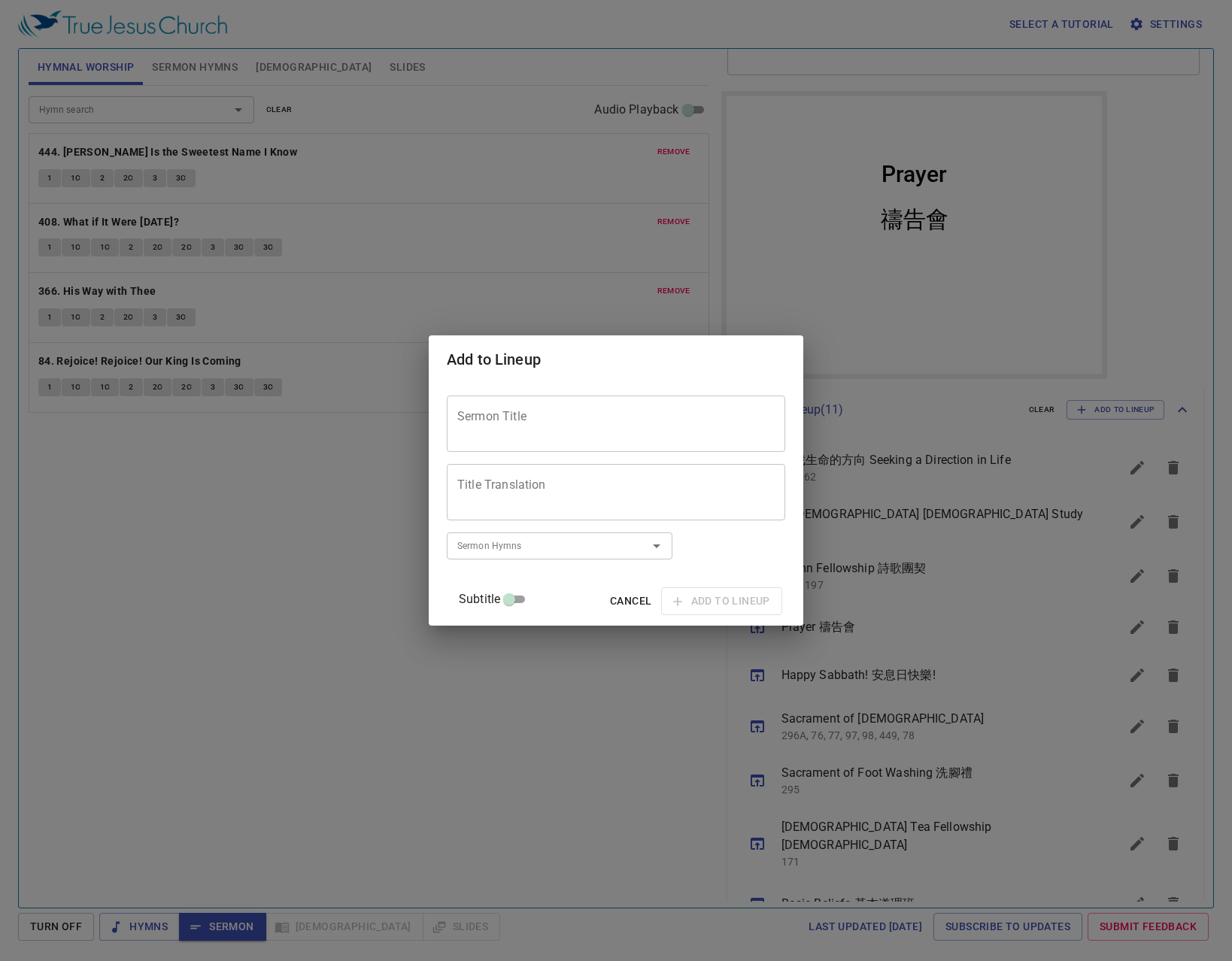
click at [602, 417] on textarea "Sermon Title" at bounding box center [616, 424] width 318 height 28
type textarea "5"
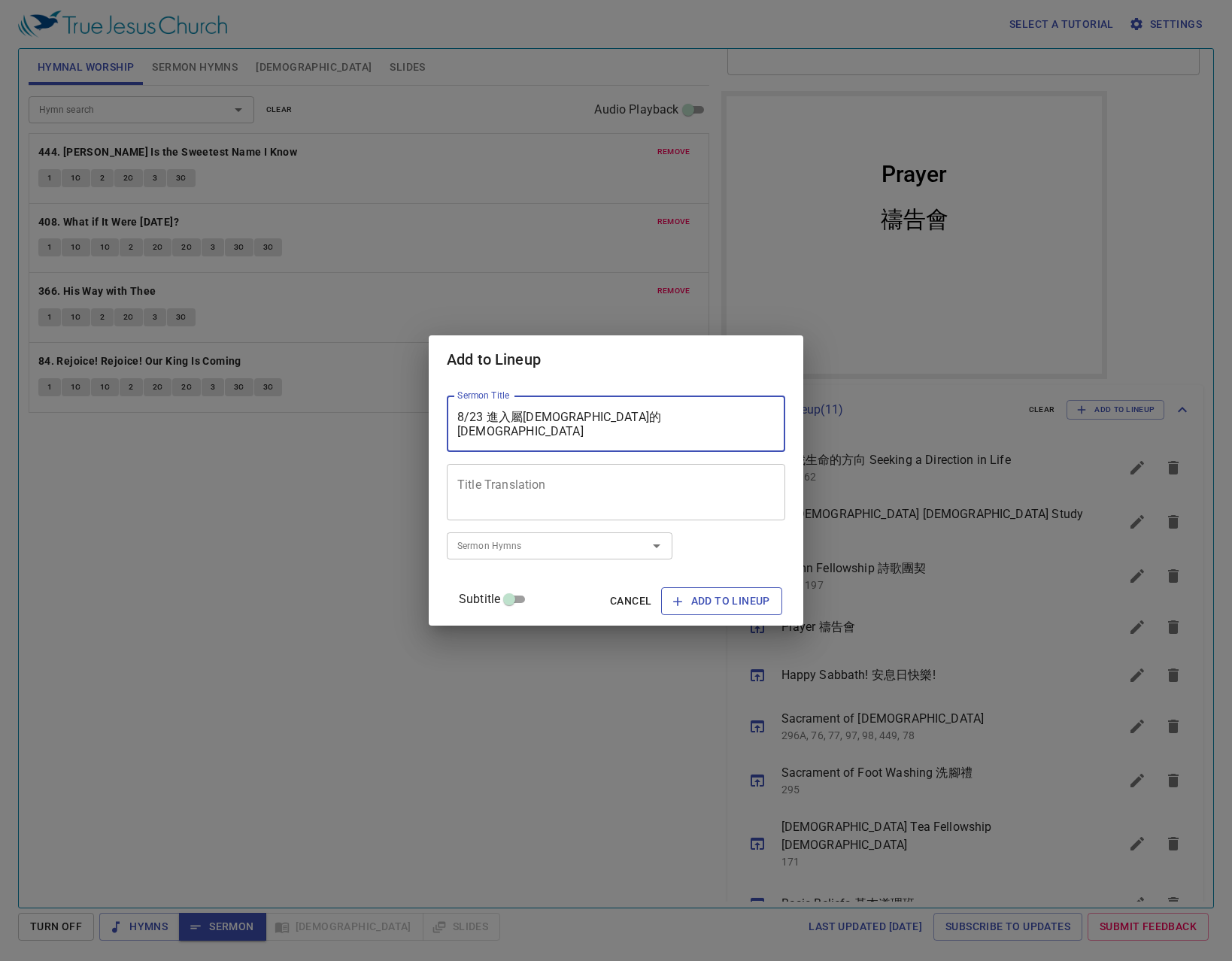
type textarea "8/23 進入屬[DEMOGRAPHIC_DATA]的[DEMOGRAPHIC_DATA]"
click at [673, 604] on span "Add to Lineup" at bounding box center [721, 601] width 97 height 18
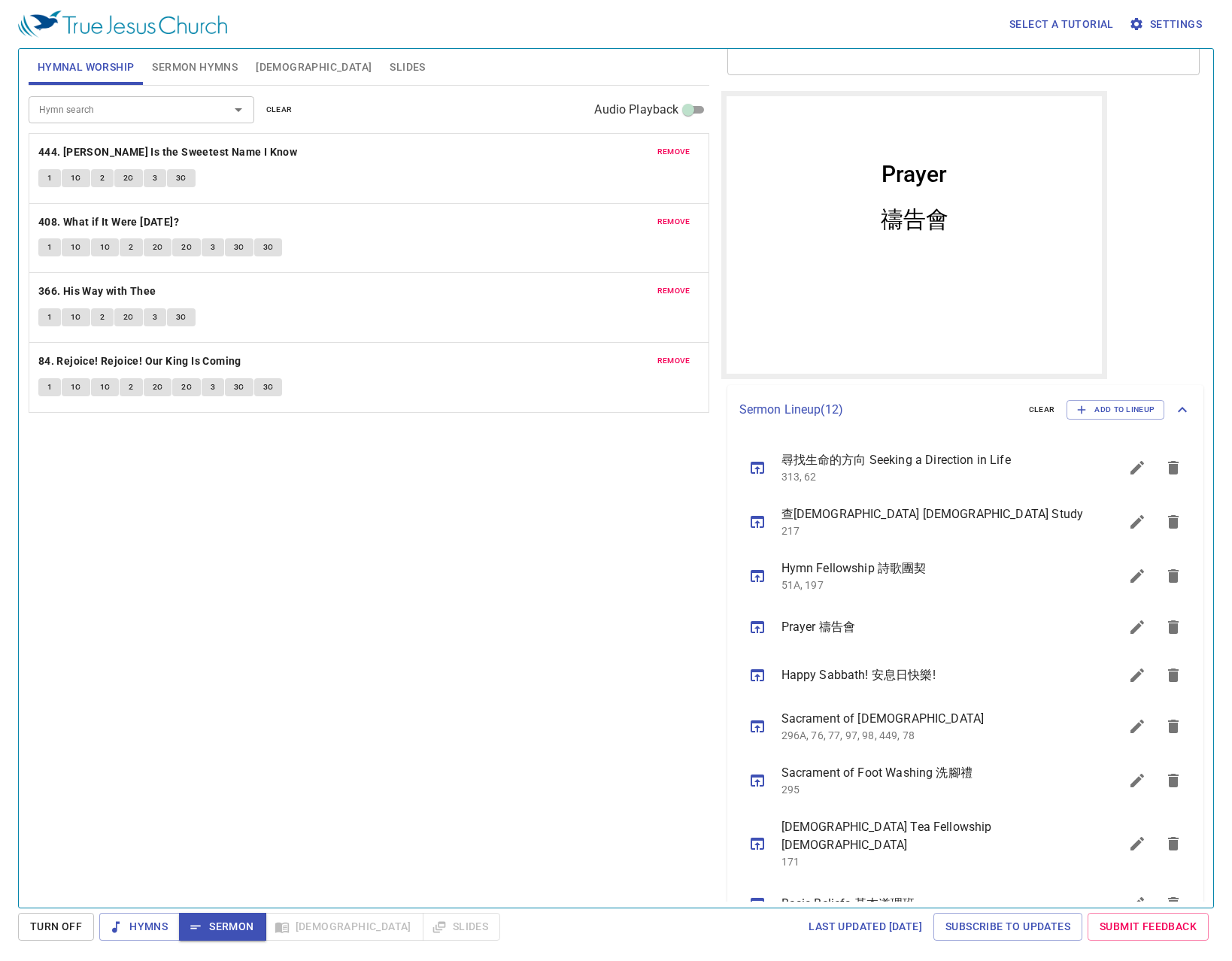
click at [661, 539] on div "Hymn search Hymn search clear Audio Playback remove 444. Jesus Is the Sweetest …" at bounding box center [368, 490] width 681 height 809
click at [49, 172] on span "1" at bounding box center [50, 178] width 5 height 14
click at [78, 183] on span "1C" at bounding box center [76, 178] width 11 height 14
click at [100, 185] on span "2" at bounding box center [102, 178] width 5 height 14
click at [128, 172] on span "2C" at bounding box center [128, 178] width 11 height 14
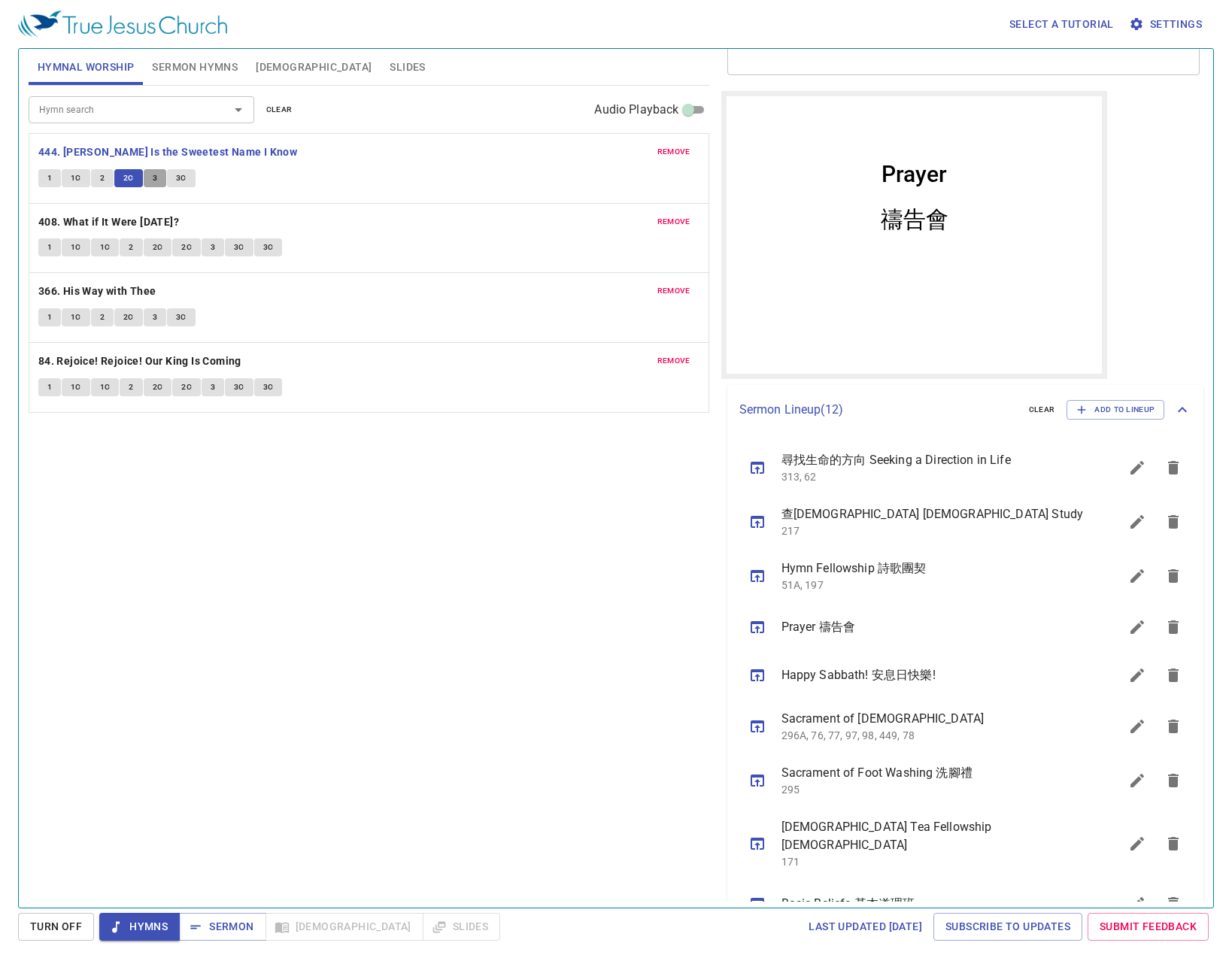
click at [155, 181] on span "3" at bounding box center [155, 178] width 5 height 14
click at [176, 182] on span "3C" at bounding box center [181, 178] width 11 height 14
click at [764, 471] on icon "sermon lineup list" at bounding box center [758, 468] width 14 height 12
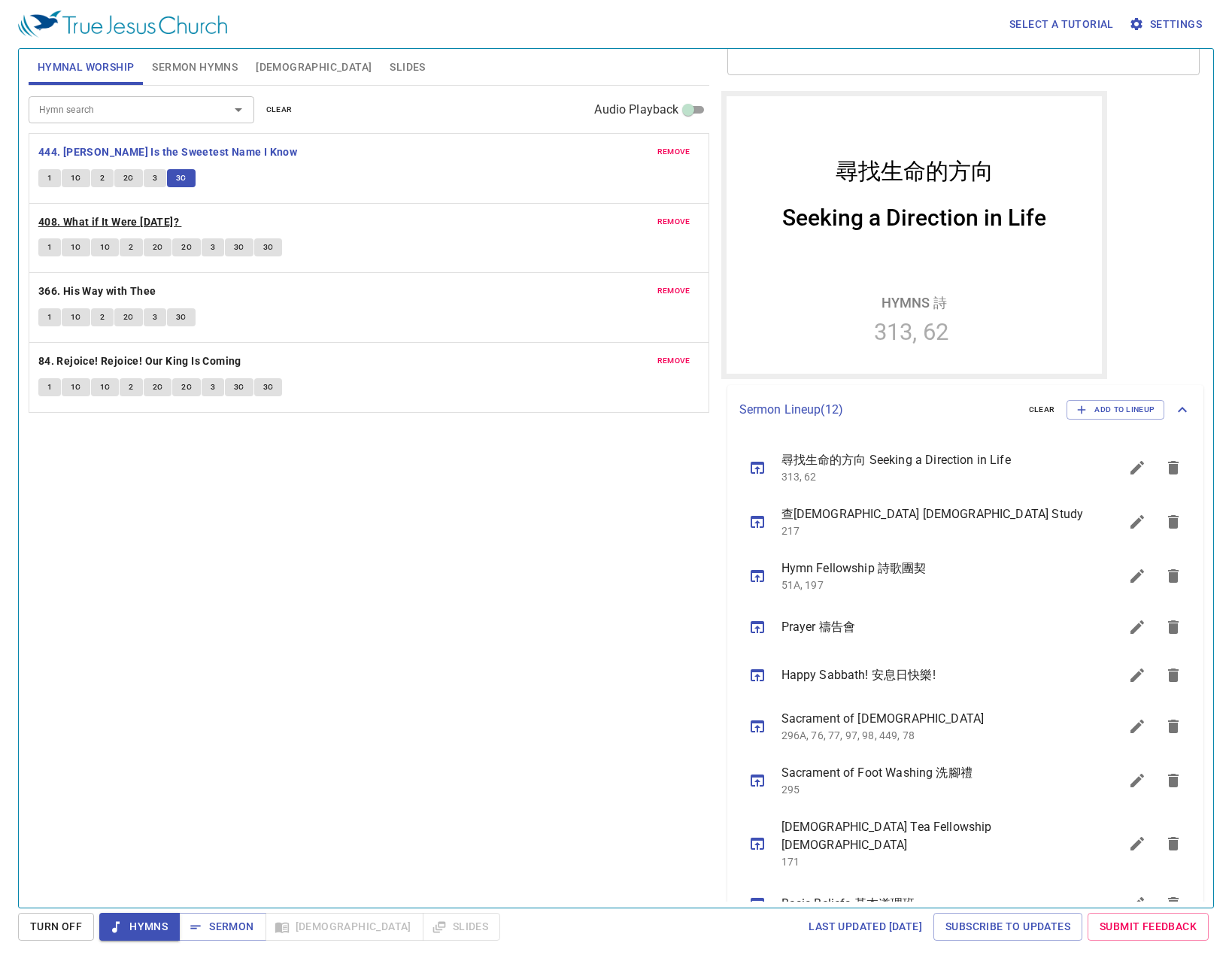
click at [99, 223] on b "408. What if It Were [DATE]?" at bounding box center [108, 222] width 141 height 18
click at [44, 243] on button "1" at bounding box center [49, 247] width 22 height 18
click at [72, 244] on span "1C" at bounding box center [76, 248] width 11 height 14
click at [104, 251] on span "1C" at bounding box center [105, 248] width 11 height 14
click at [131, 248] on span "2" at bounding box center [131, 248] width 5 height 14
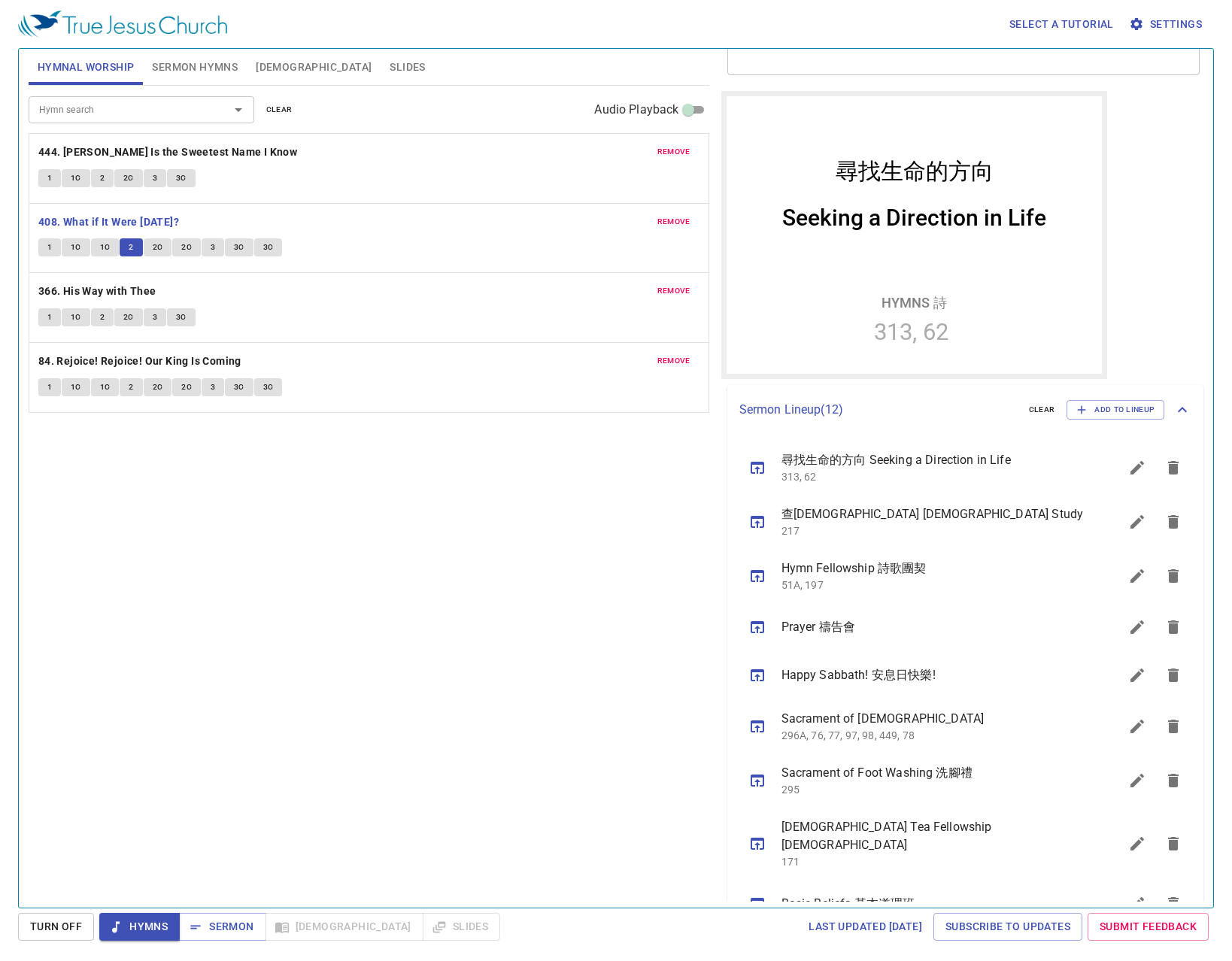
click at [160, 242] on span "2C" at bounding box center [158, 248] width 11 height 14
click at [187, 248] on span "2C" at bounding box center [187, 248] width 11 height 14
click at [311, 507] on div "Hymn search Hymn search clear Audio Playback remove 444. Jesus Is the Sweetest …" at bounding box center [368, 490] width 681 height 809
click at [214, 251] on span "3" at bounding box center [213, 248] width 5 height 14
click at [235, 250] on span "3C" at bounding box center [239, 248] width 11 height 14
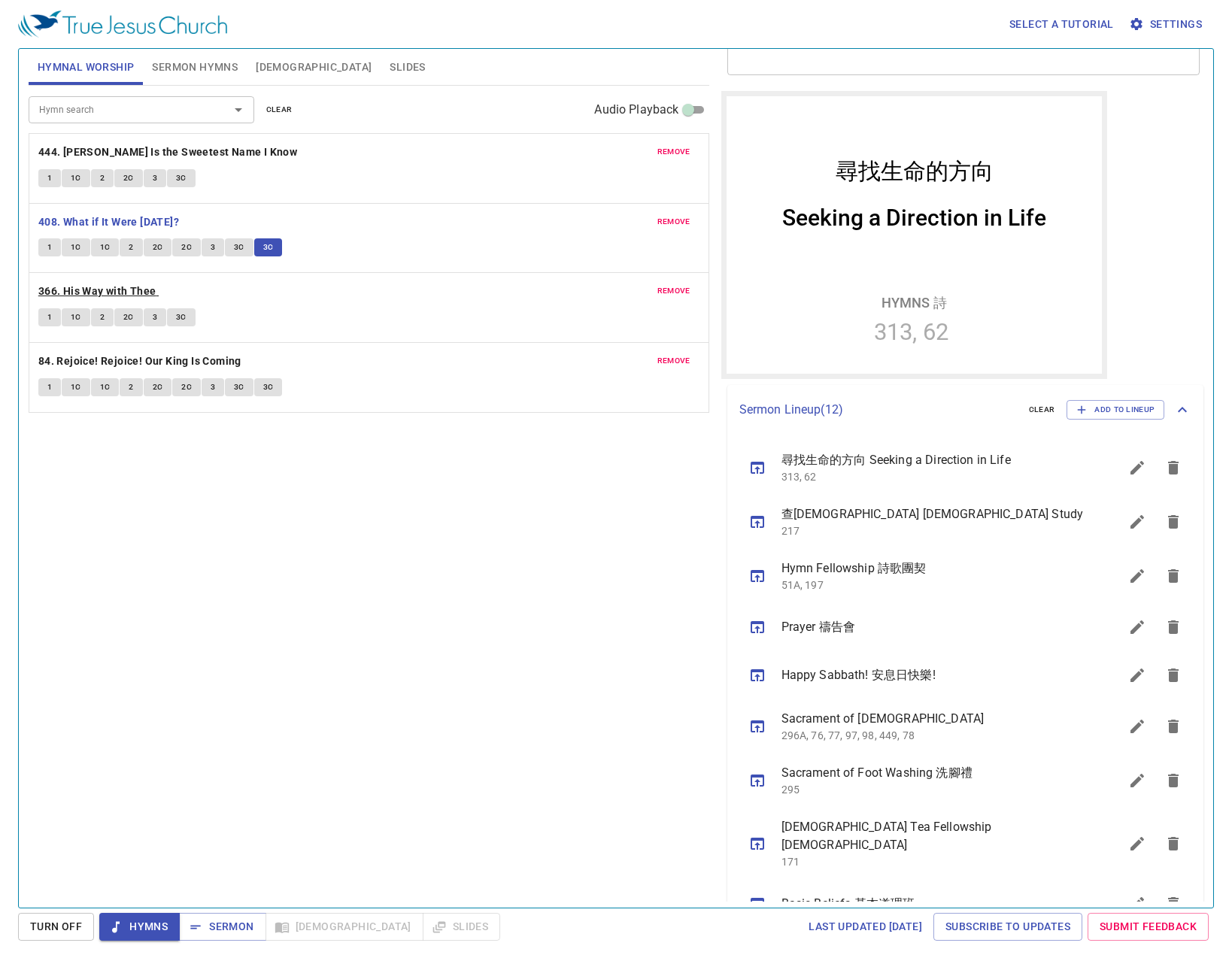
click at [77, 284] on b "366. His Way with Thee" at bounding box center [98, 291] width 118 height 18
click at [49, 318] on span "1" at bounding box center [50, 318] width 5 height 14
click at [78, 318] on span "1C" at bounding box center [76, 318] width 11 height 14
click at [98, 313] on button "2" at bounding box center [102, 317] width 22 height 18
click at [122, 324] on button "2C" at bounding box center [128, 317] width 28 height 18
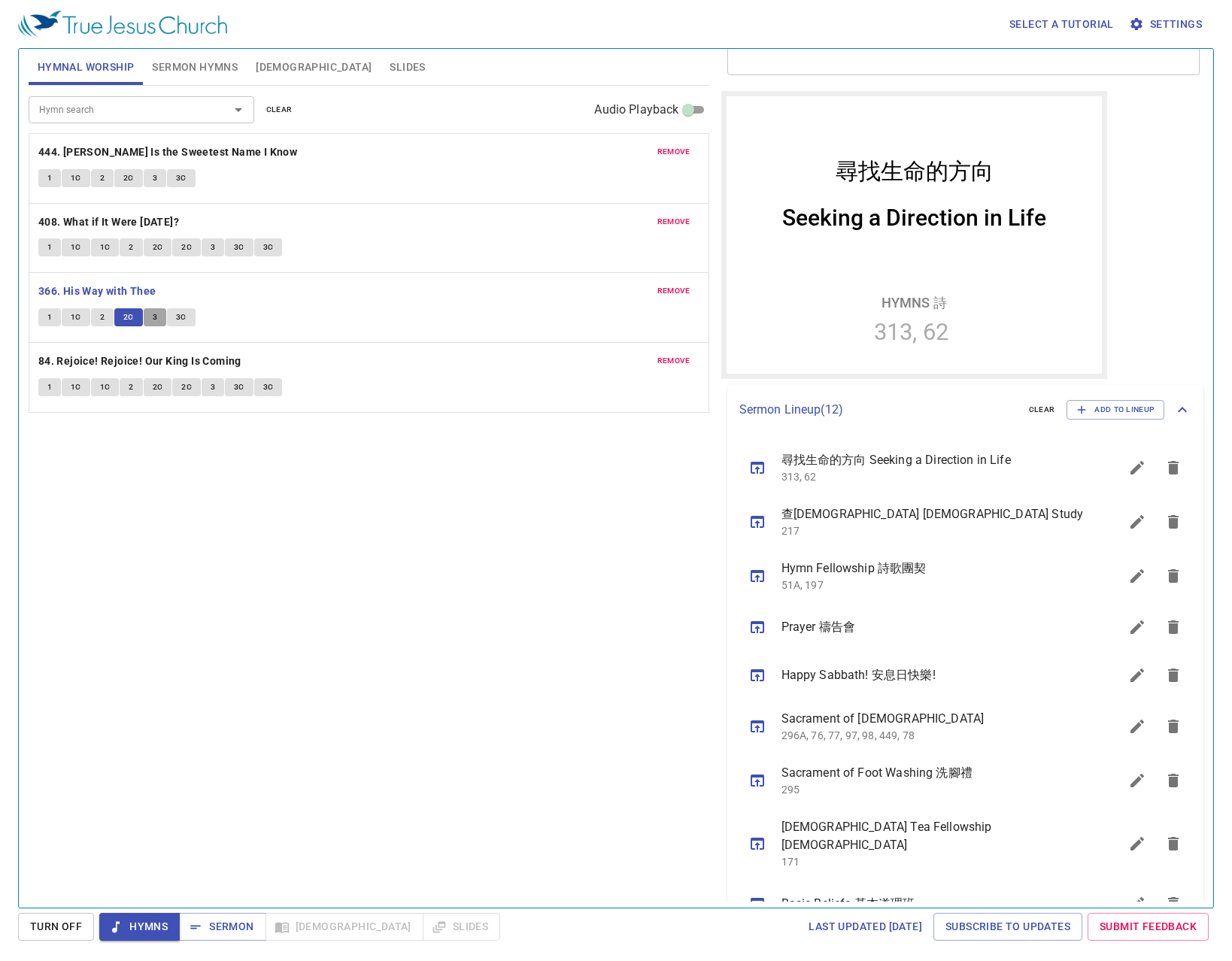
click at [155, 320] on span "3" at bounding box center [155, 318] width 5 height 14
click at [180, 318] on span "3C" at bounding box center [181, 318] width 11 height 14
click at [53, 388] on button "1" at bounding box center [49, 387] width 22 height 18
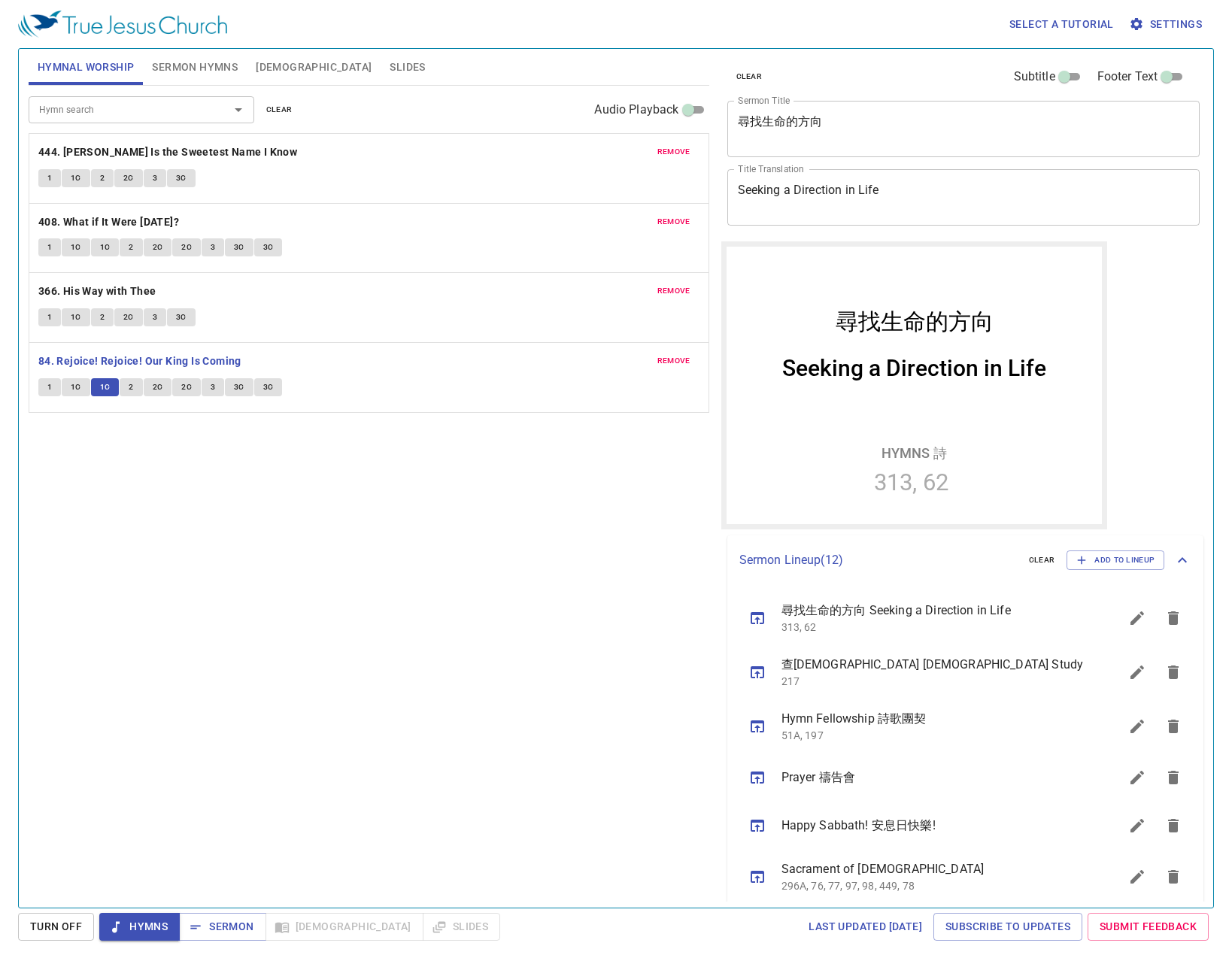
scroll to position [151, 0]
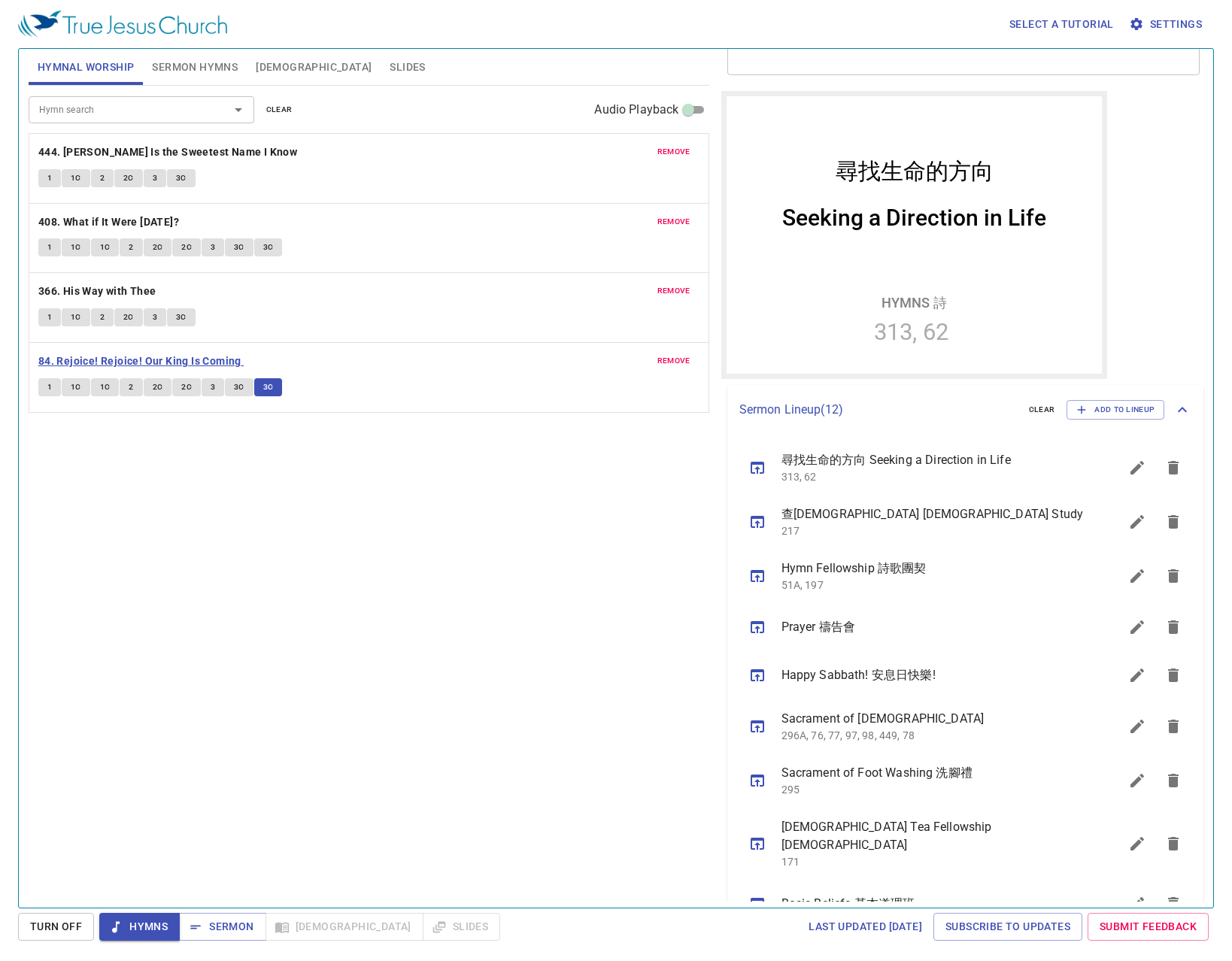
click at [181, 357] on b "84. Rejoice! Rejoice! Our King Is Coming" at bounding box center [140, 361] width 203 height 18
click at [237, 926] on span "Sermon" at bounding box center [221, 926] width 62 height 18
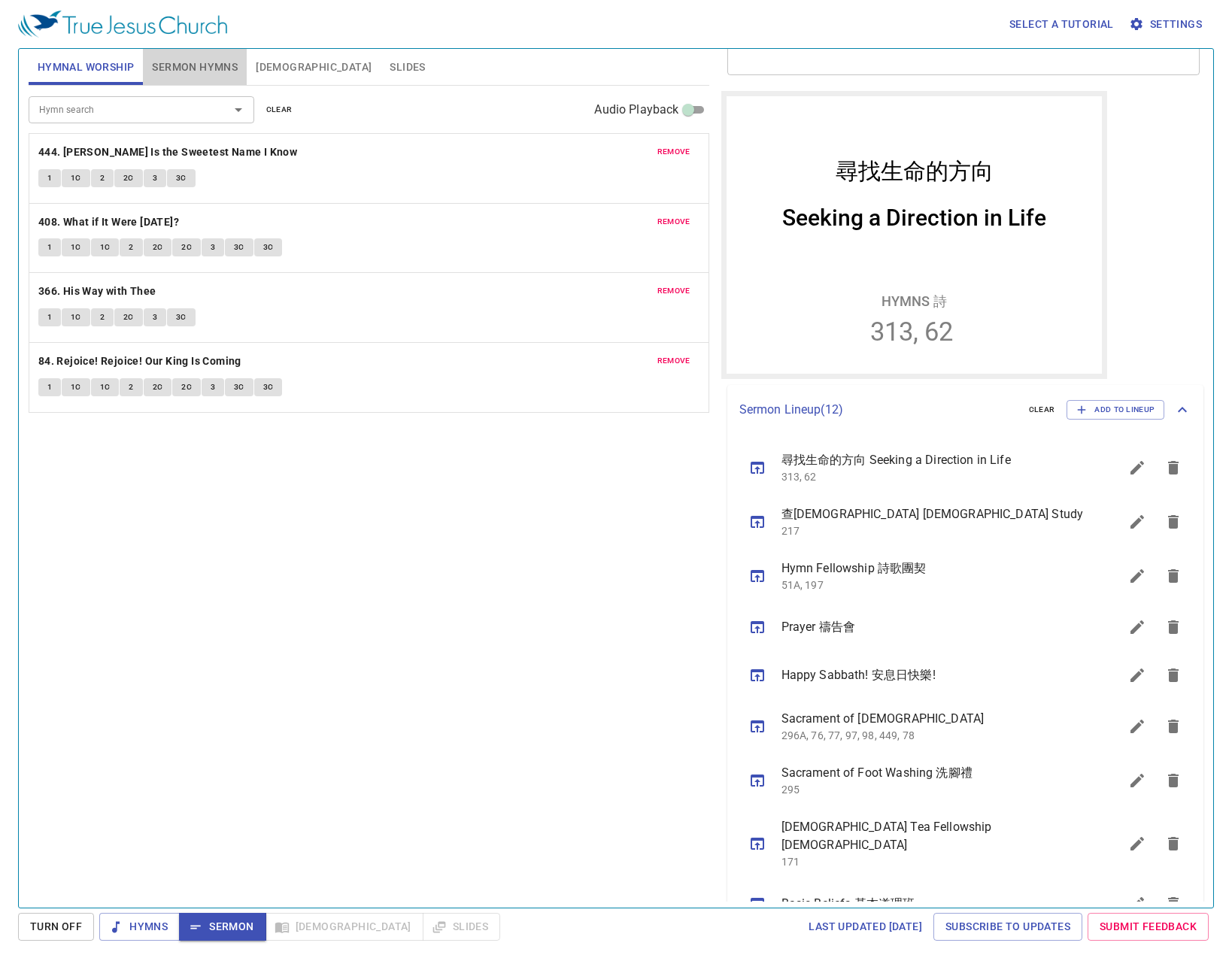
click at [208, 64] on span "Sermon Hymns" at bounding box center [195, 67] width 86 height 18
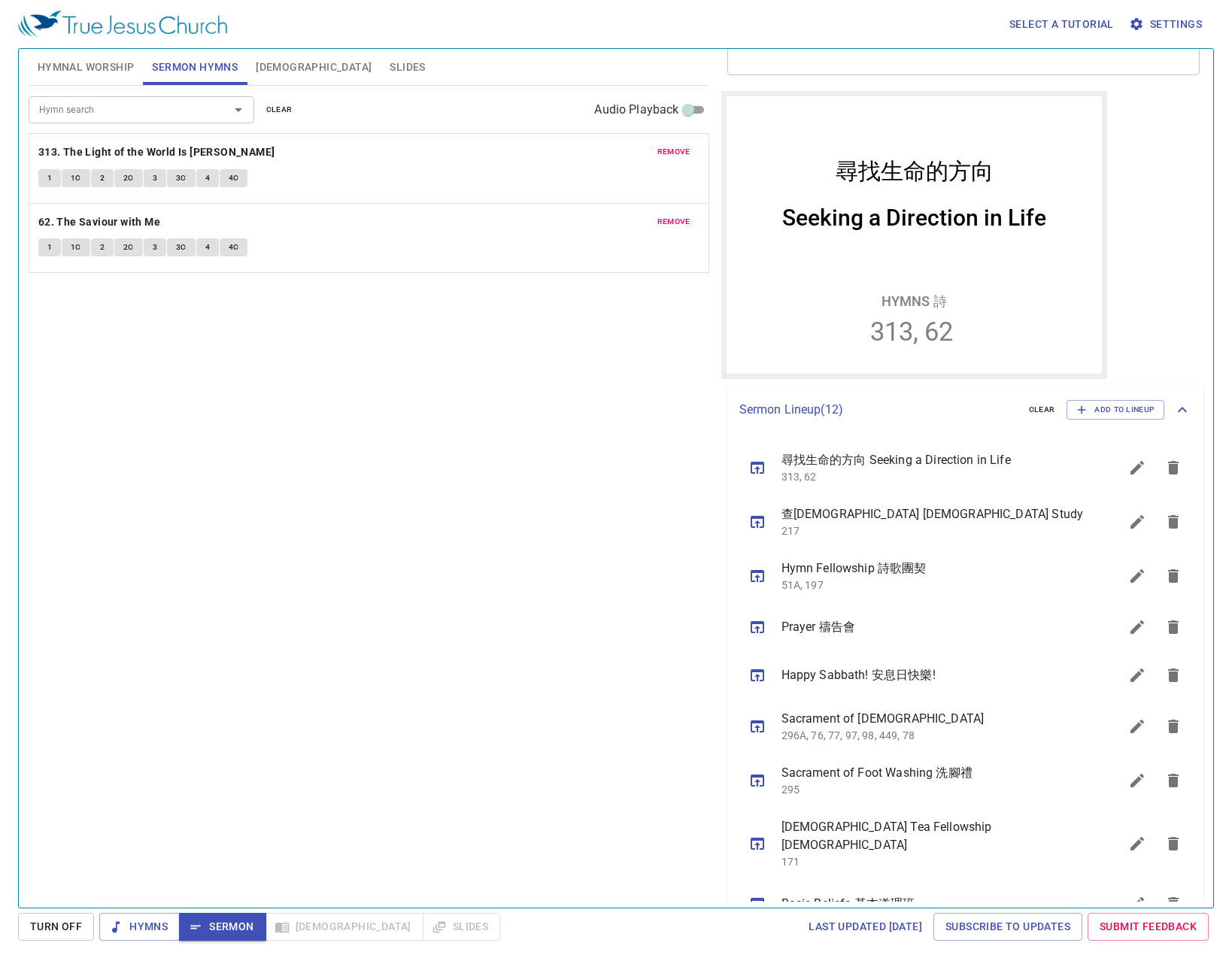
click at [48, 165] on div "remove 313. The Light of the World Is Jesus 1 1C 2 2C 3 3C 4 4C" at bounding box center [368, 168] width 679 height 69
click at [49, 170] on button "1" at bounding box center [49, 178] width 22 height 18
click at [75, 181] on span "1C" at bounding box center [76, 178] width 11 height 14
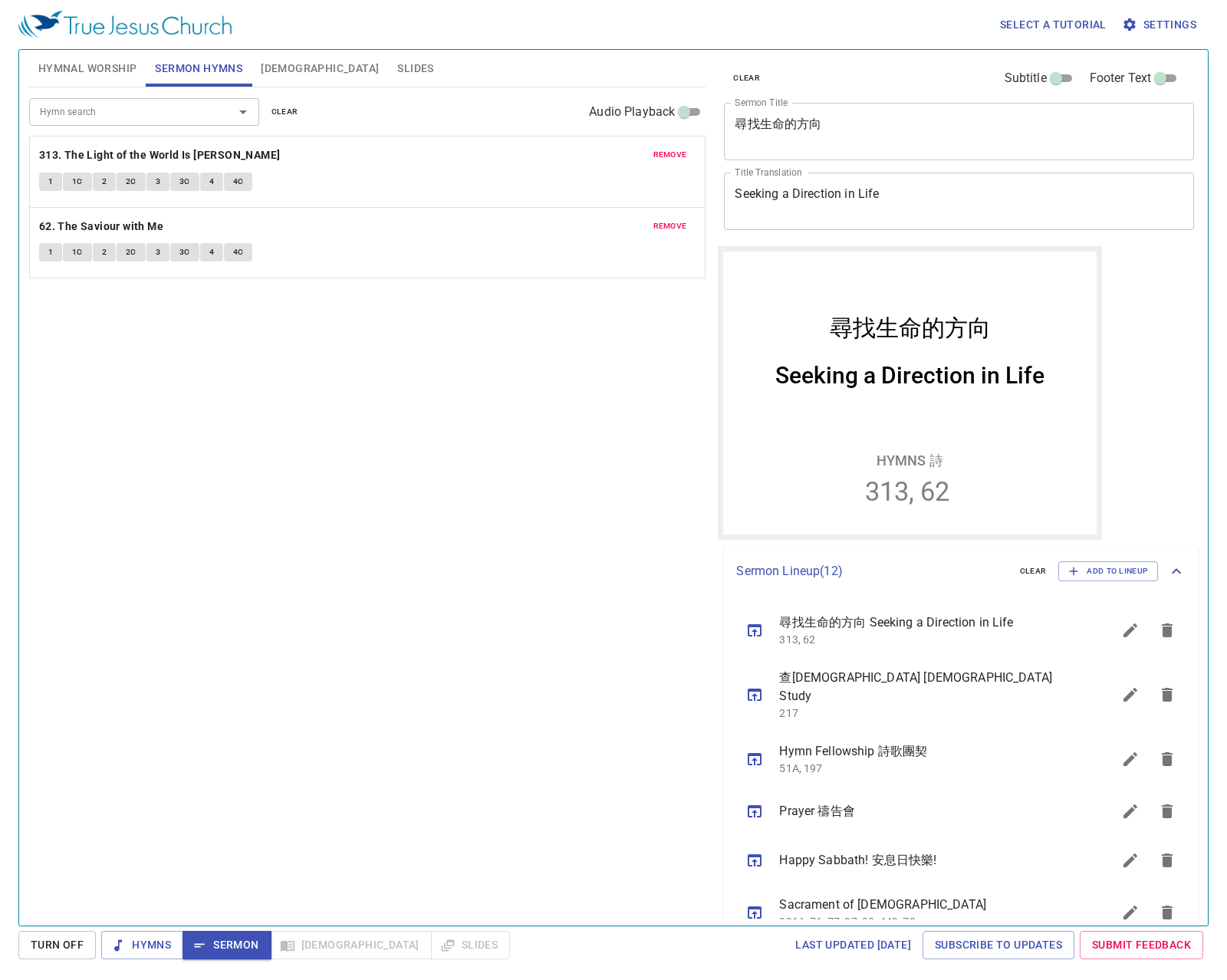
scroll to position [154, 0]
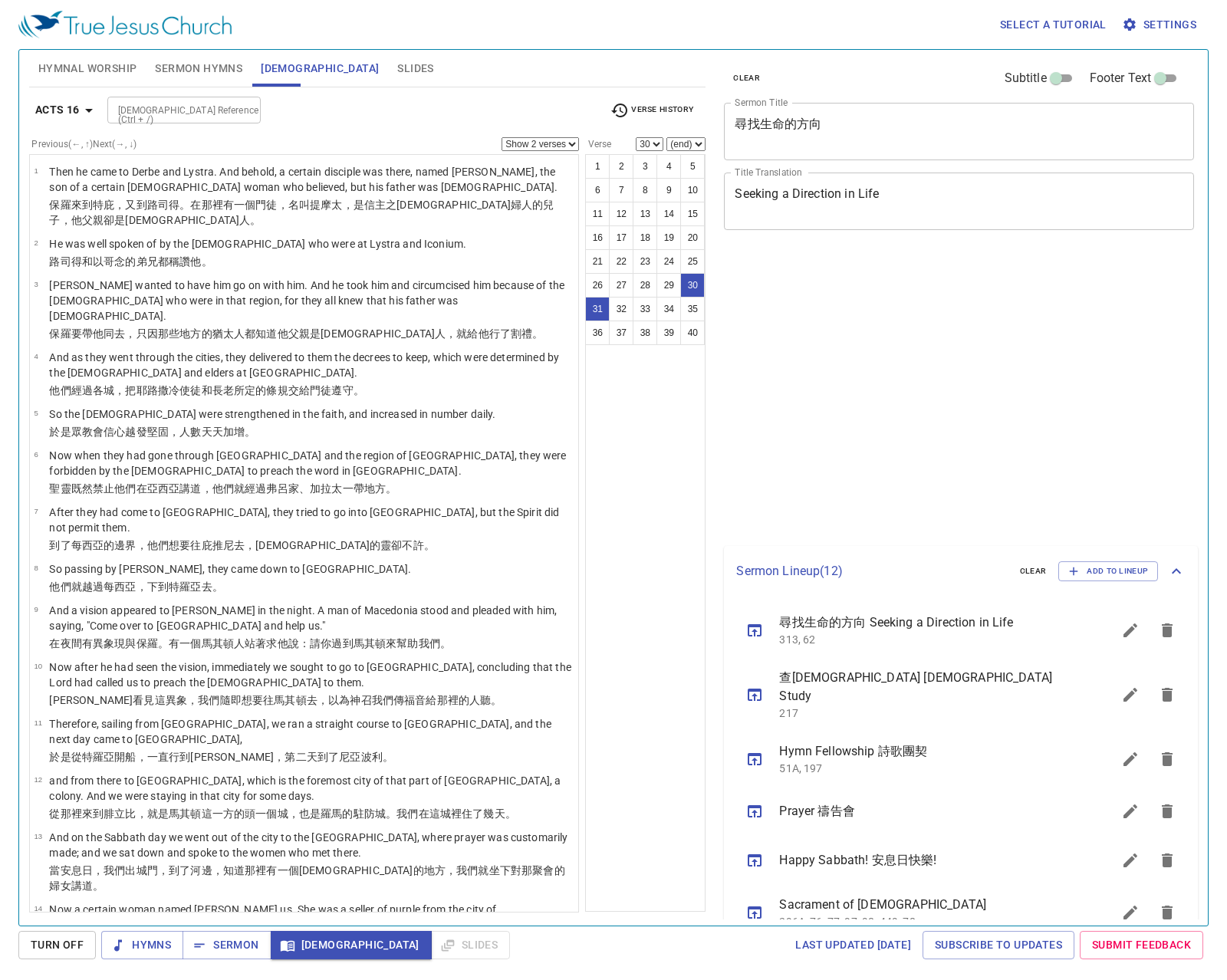
select select "2"
select select "30"
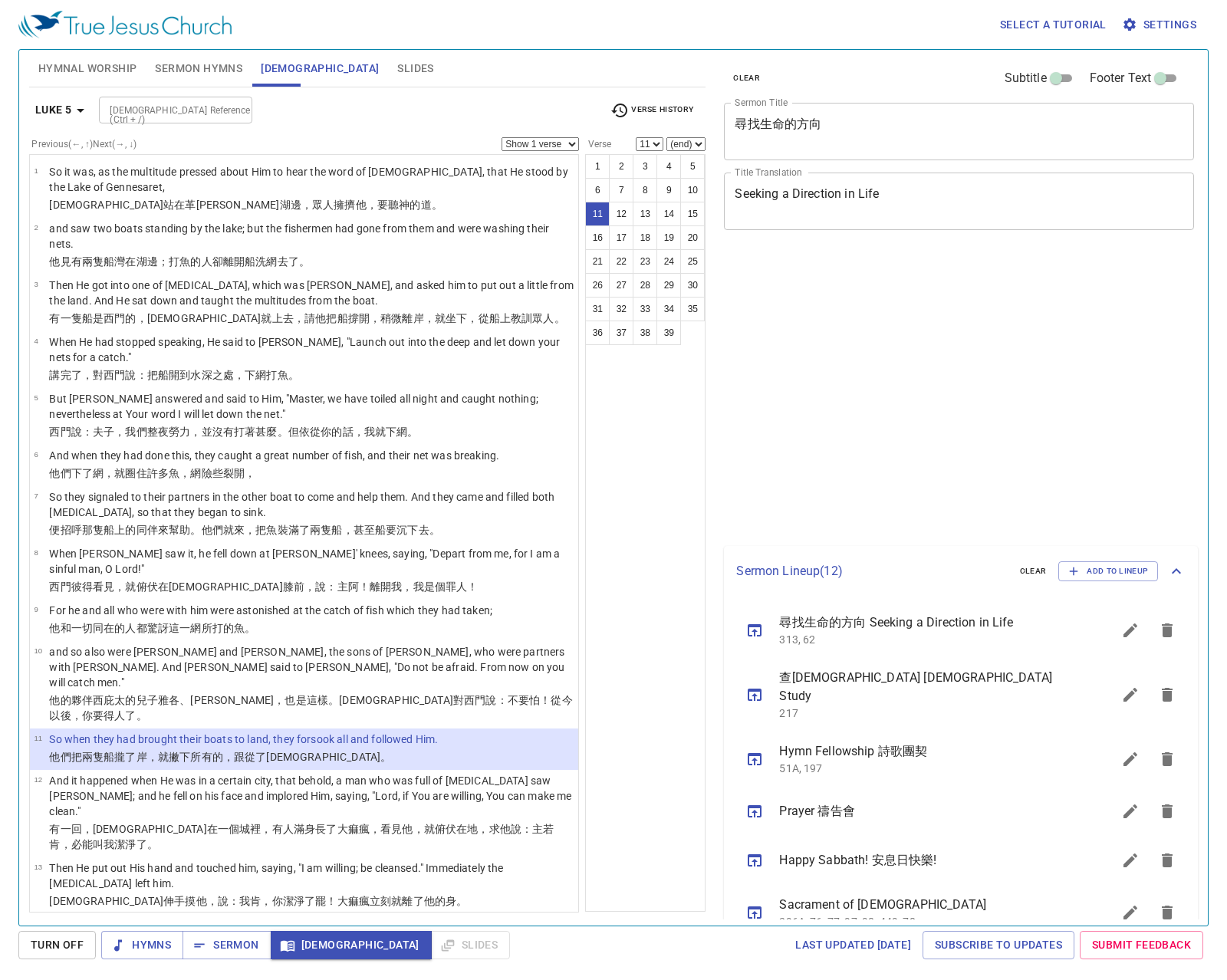
select select "11"
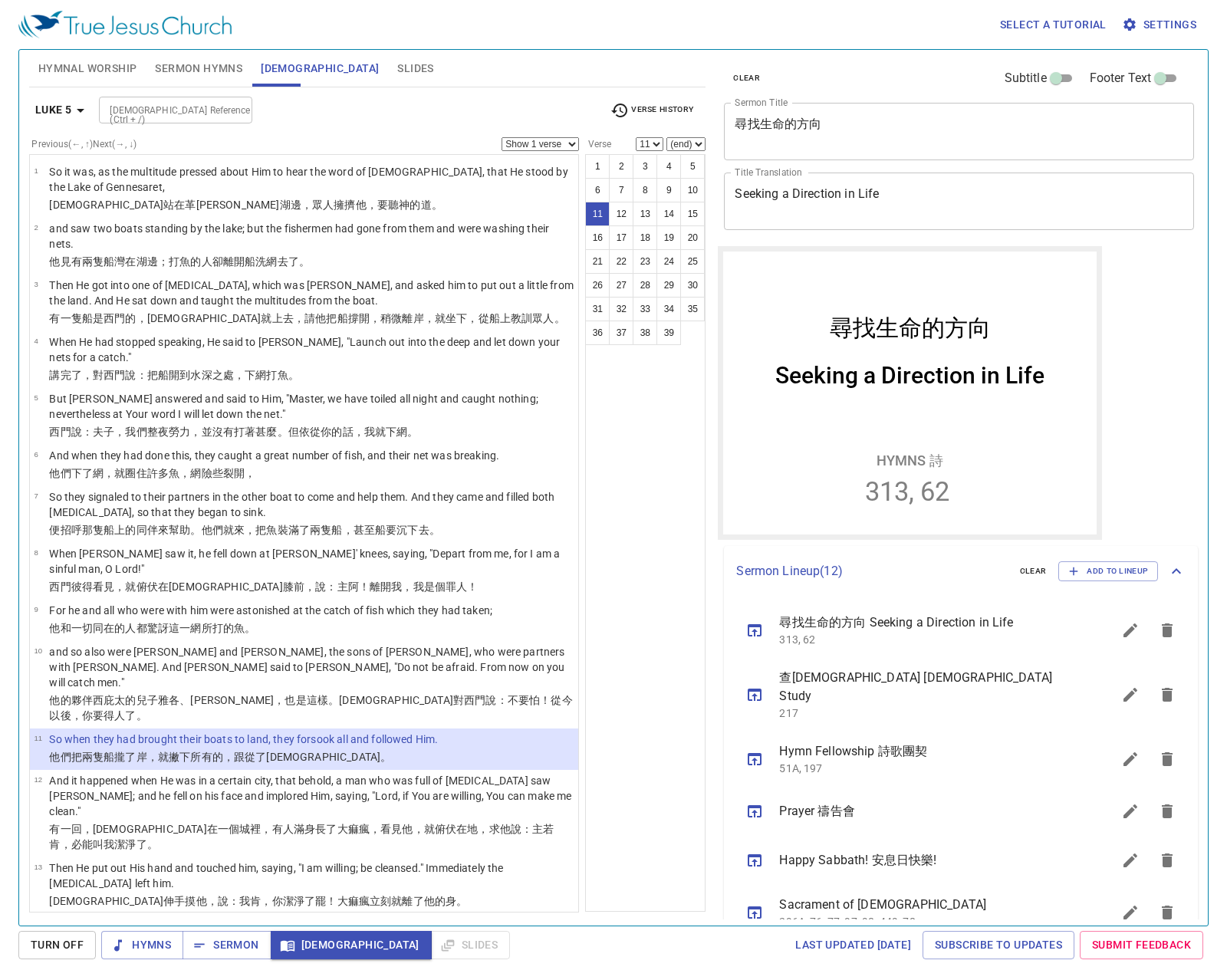
scroll to position [154, 0]
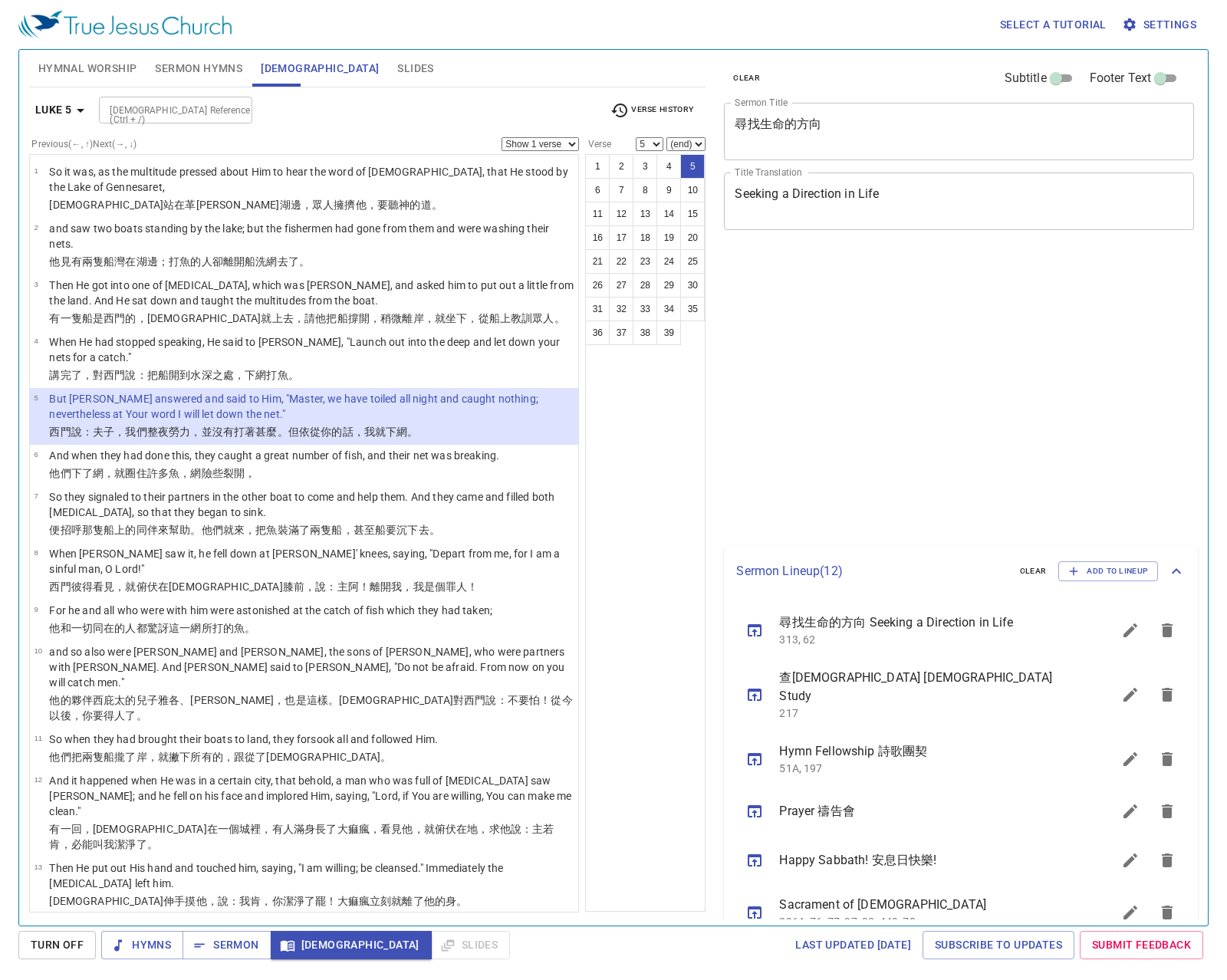
select select "5"
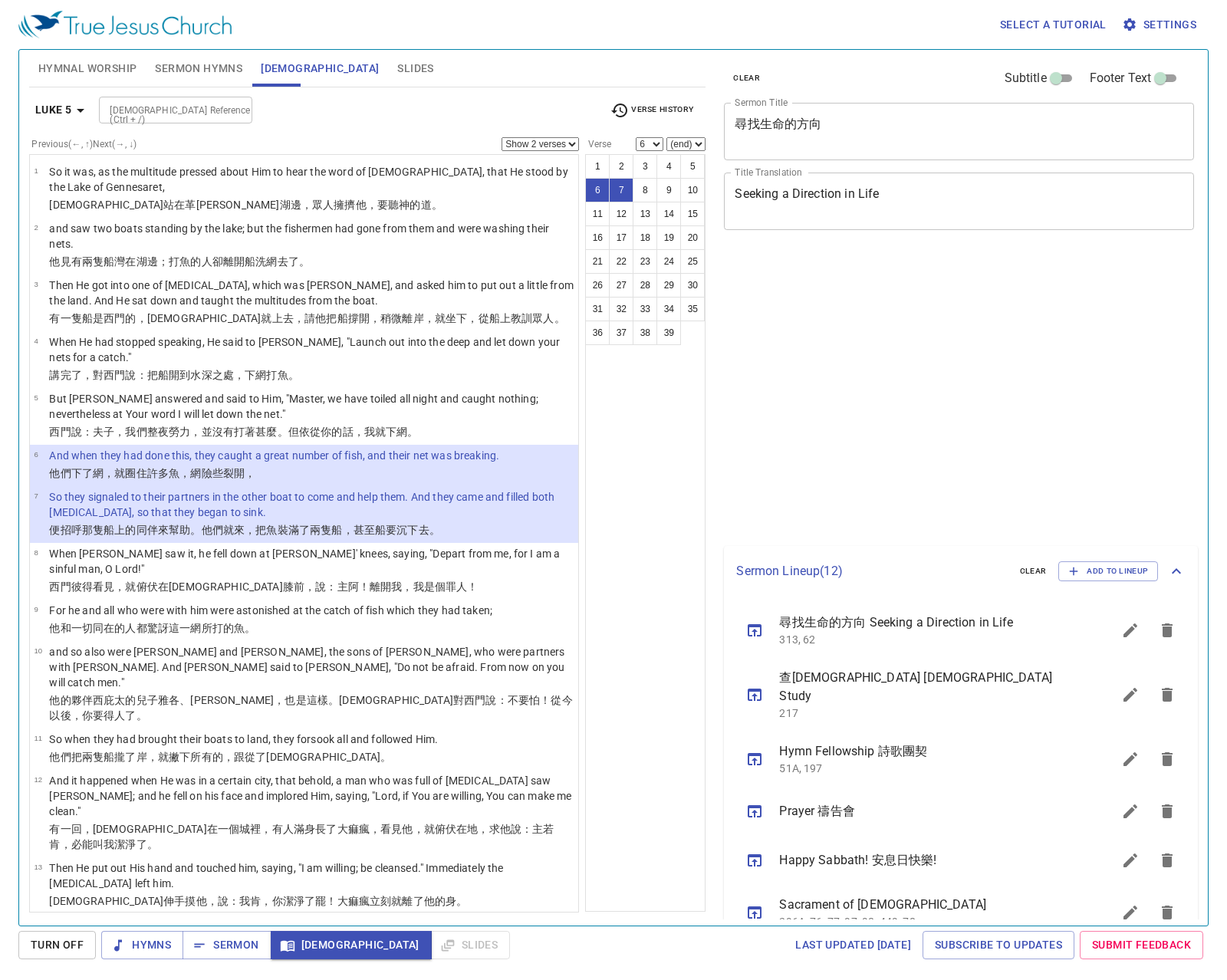
select select "2"
select select "6"
select select "2"
select select "6"
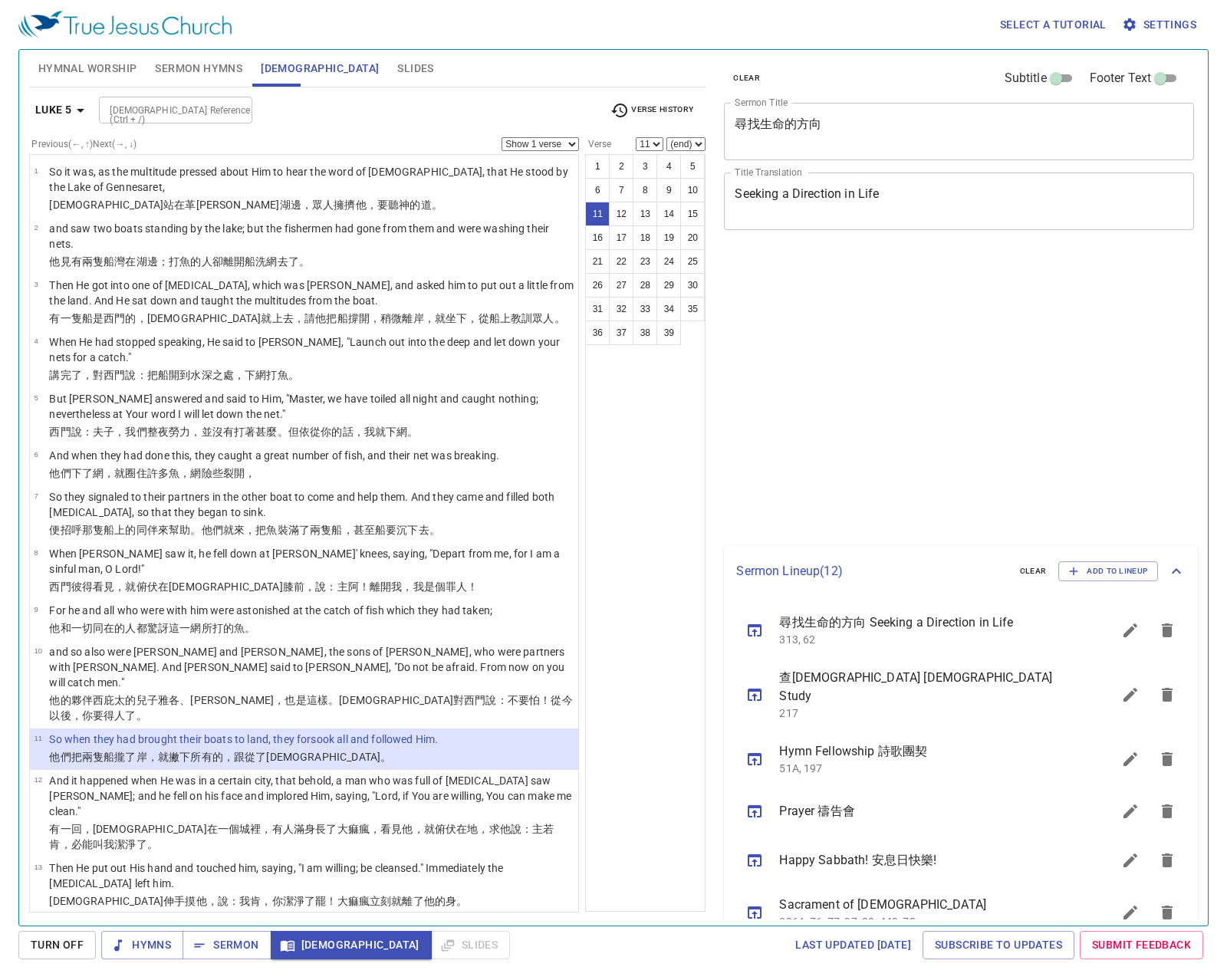
select select "11"
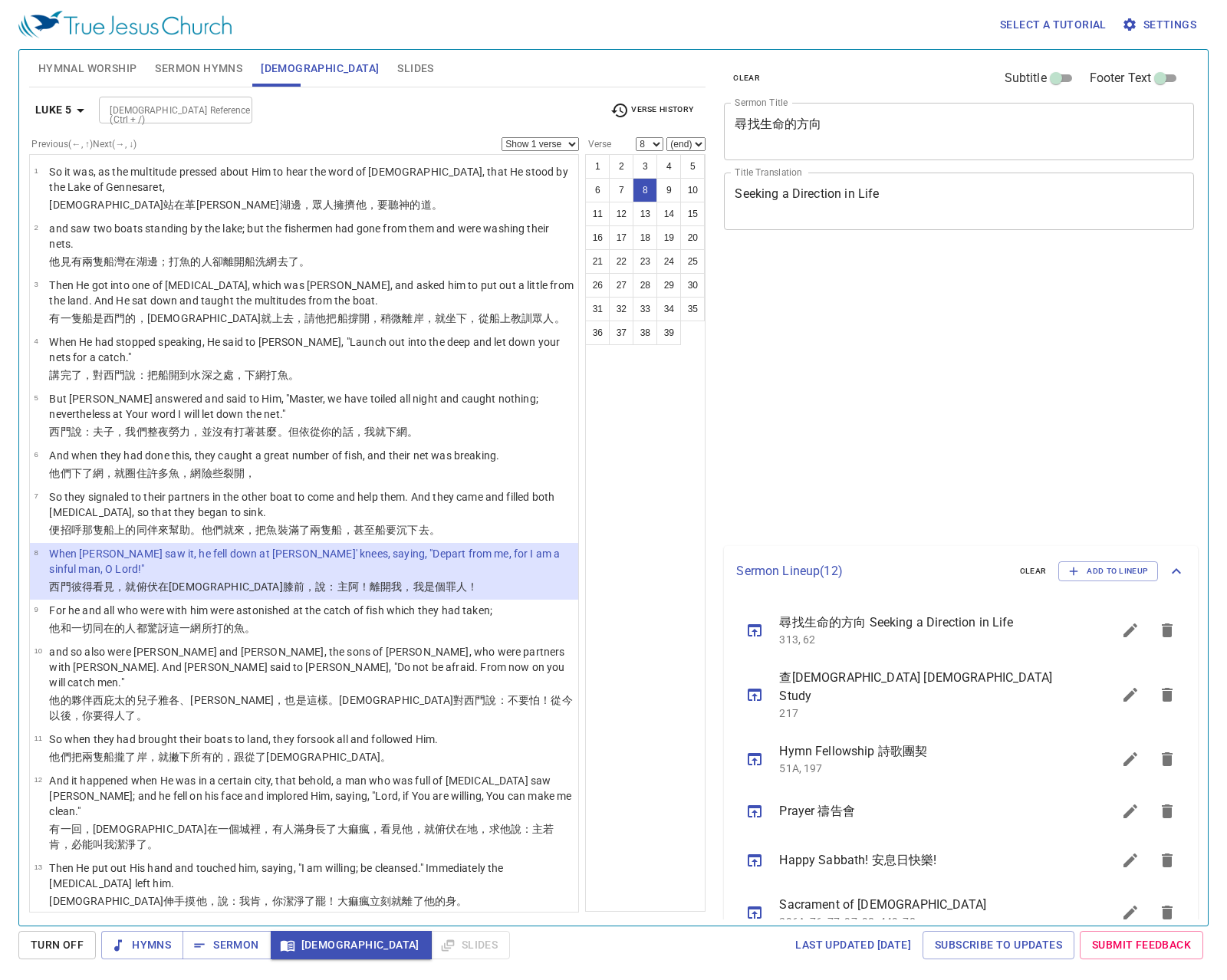
select select "8"
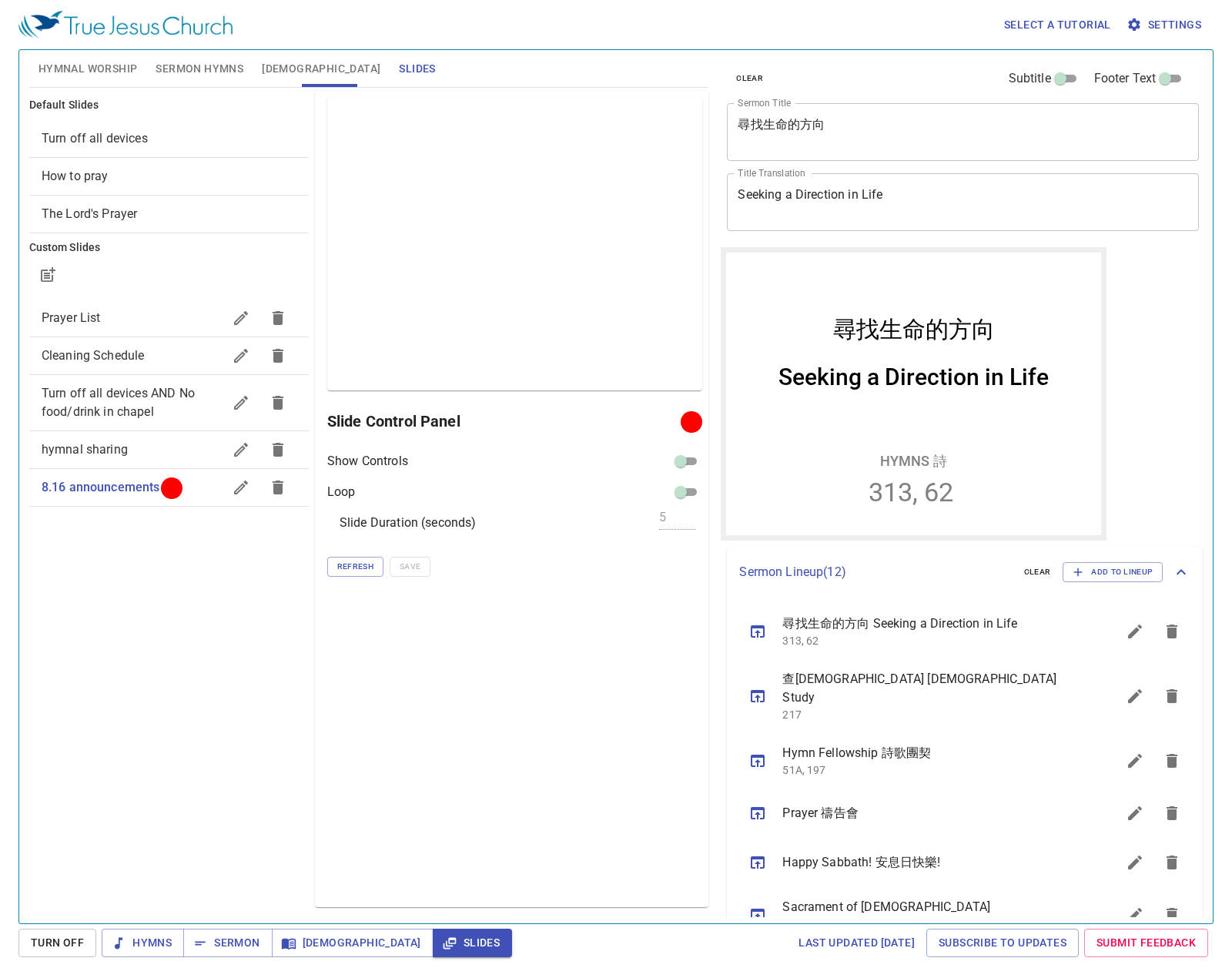
scroll to position [328, 0]
